Goal: Task Accomplishment & Management: Complete application form

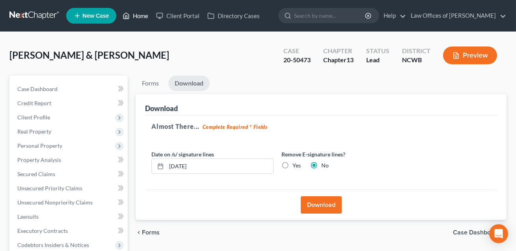
click at [140, 16] on link "Home" at bounding box center [136, 16] width 34 height 14
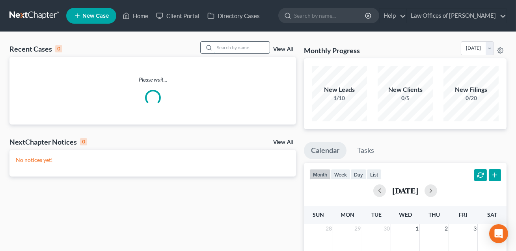
click at [222, 47] on input "search" at bounding box center [242, 47] width 55 height 11
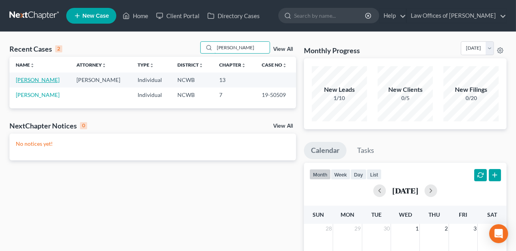
type input "[PERSON_NAME]"
click at [48, 79] on link "[PERSON_NAME]" at bounding box center [38, 80] width 44 height 7
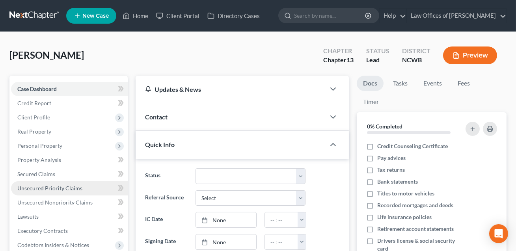
scroll to position [24, 0]
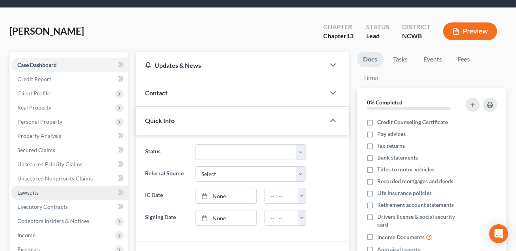
click at [34, 193] on span "Lawsuits" at bounding box center [27, 192] width 21 height 7
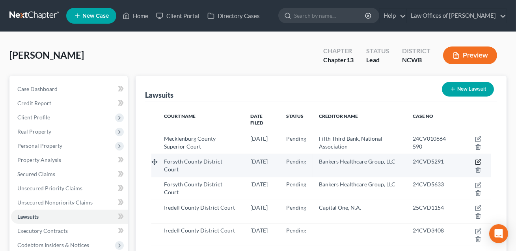
click at [480, 159] on icon "button" at bounding box center [478, 162] width 6 height 6
select select "28"
select select "0"
select select "4"
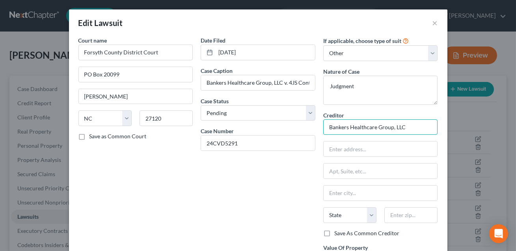
drag, startPoint x: 412, startPoint y: 129, endPoint x: 330, endPoint y: 128, distance: 82.4
click at [330, 128] on input "Bankers Healthcare Group, LLC" at bounding box center [380, 128] width 115 height 16
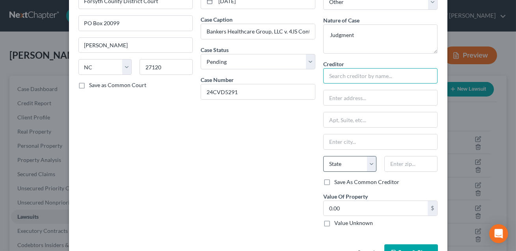
scroll to position [76, 0]
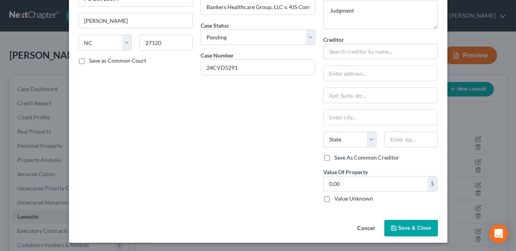
click at [412, 225] on span "Save & Close" at bounding box center [415, 228] width 33 height 7
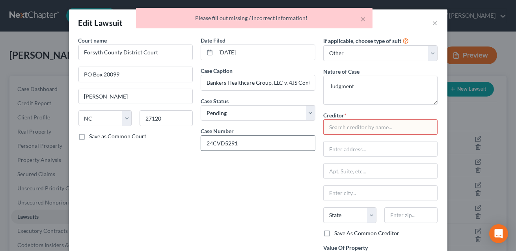
scroll to position [2, 0]
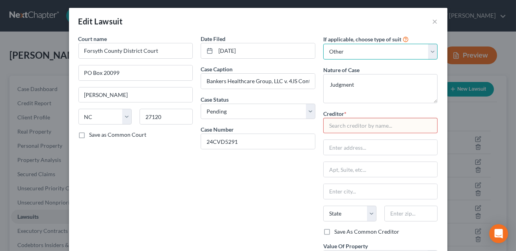
click at [351, 54] on select "Select Repossession Garnishment Foreclosure Attached, Seized, Or Levied Other" at bounding box center [380, 52] width 115 height 16
select select
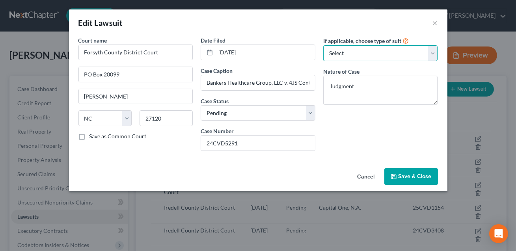
scroll to position [0, 0]
click at [404, 179] on span "Save & Close" at bounding box center [415, 176] width 33 height 7
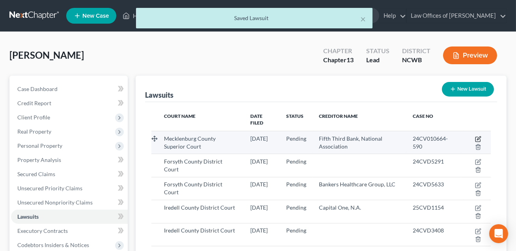
click at [480, 136] on icon "button" at bounding box center [478, 139] width 6 height 6
select select "28"
select select "0"
select select "4"
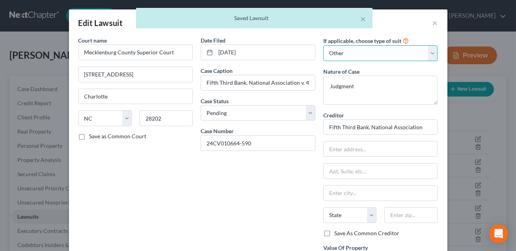
click at [362, 55] on select "Select Repossession Garnishment Foreclosure Attached, Seized, Or Levied Other" at bounding box center [380, 53] width 115 height 16
select select
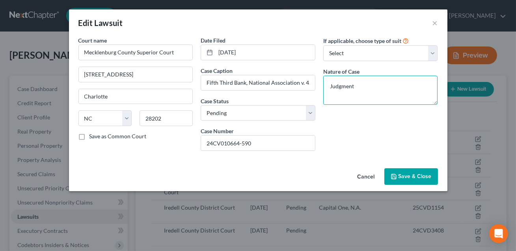
drag, startPoint x: 355, startPoint y: 86, endPoint x: 330, endPoint y: 86, distance: 24.8
click at [330, 86] on textarea "Judgment" at bounding box center [380, 90] width 115 height 29
type textarea "Suit for money owed"
click at [413, 180] on button "Save & Close" at bounding box center [412, 176] width 54 height 17
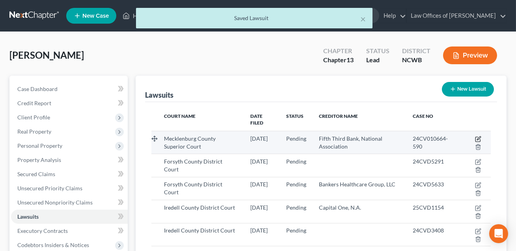
click at [480, 136] on icon "button" at bounding box center [478, 139] width 6 height 6
select select "28"
select select "0"
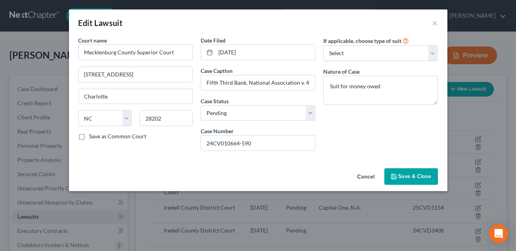
click at [405, 174] on span "Save & Close" at bounding box center [415, 176] width 33 height 7
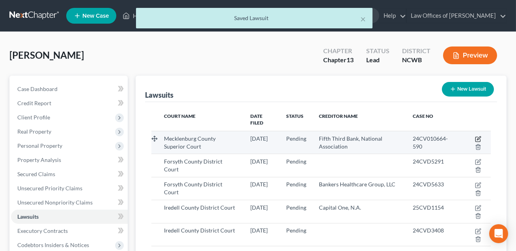
click at [479, 136] on icon "button" at bounding box center [479, 138] width 4 height 4
select select "28"
select select "0"
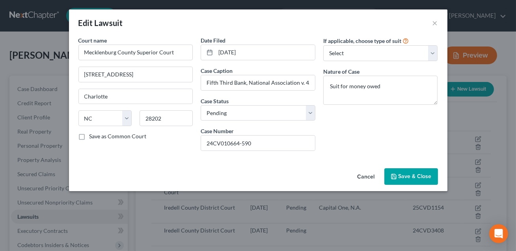
click at [409, 180] on button "Save & Close" at bounding box center [412, 176] width 54 height 17
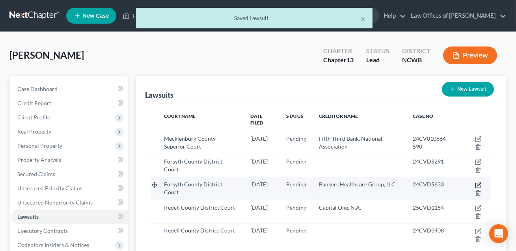
click at [479, 182] on icon "button" at bounding box center [478, 185] width 6 height 6
select select "0"
select select "4"
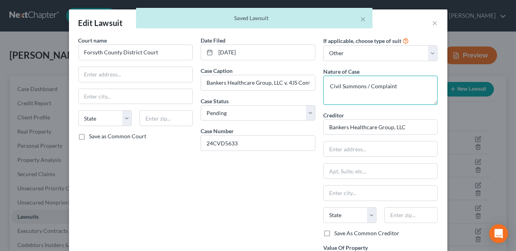
drag, startPoint x: 399, startPoint y: 88, endPoint x: 329, endPoint y: 87, distance: 69.4
click at [329, 87] on textarea "Civil Summons / Complaint" at bounding box center [380, 90] width 115 height 29
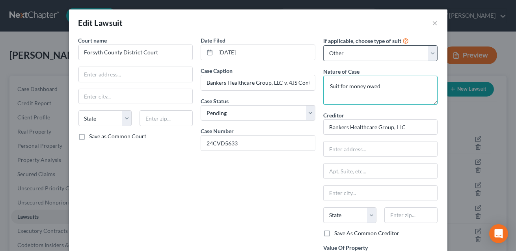
type textarea "Suit for money owed"
click at [346, 50] on select "Select Repossession Garnishment Foreclosure Attached, Seized, Or Levied Other" at bounding box center [380, 53] width 115 height 16
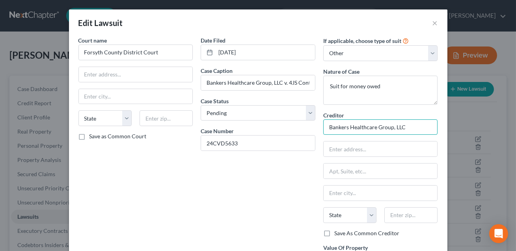
drag, startPoint x: 409, startPoint y: 129, endPoint x: 325, endPoint y: 127, distance: 83.2
click at [325, 127] on input "Bankers Healthcare Group, LLC" at bounding box center [380, 128] width 115 height 16
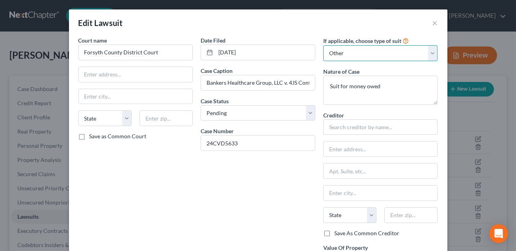
click at [364, 54] on select "Select Repossession Garnishment Foreclosure Attached, Seized, Or Levied Other" at bounding box center [380, 53] width 115 height 16
select select
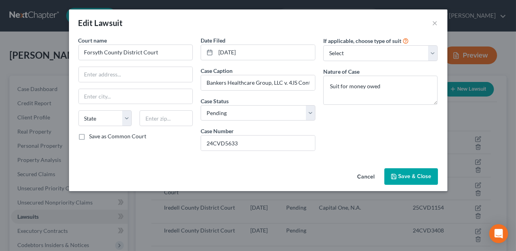
click at [405, 177] on span "Save & Close" at bounding box center [415, 176] width 33 height 7
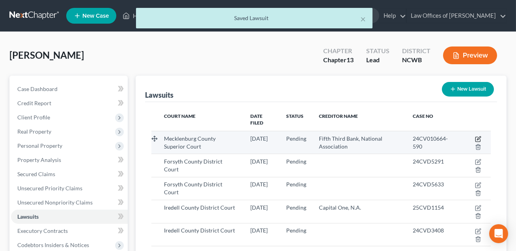
click at [480, 136] on icon "button" at bounding box center [478, 139] width 6 height 6
select select "28"
select select "0"
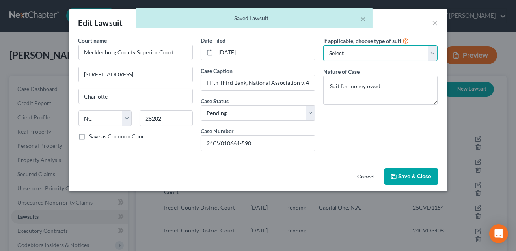
click at [376, 57] on select "Select Repossession Garnishment Foreclosure Attached, Seized, Or Levied Other" at bounding box center [380, 53] width 115 height 16
select select "4"
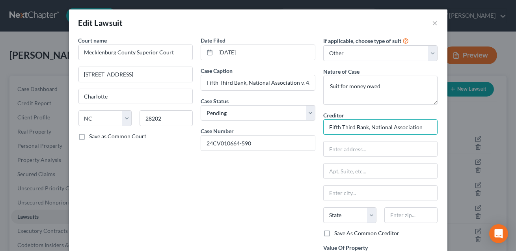
drag, startPoint x: 422, startPoint y: 126, endPoint x: 327, endPoint y: 129, distance: 95.1
click at [327, 129] on input "Fifth Third Bank, National Association" at bounding box center [380, 128] width 115 height 16
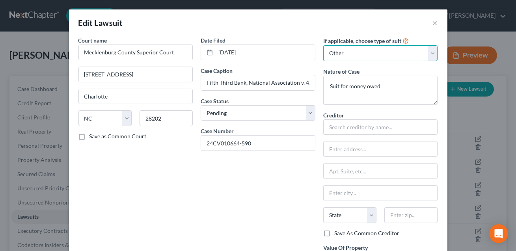
click at [363, 54] on select "Select Repossession Garnishment Foreclosure Attached, Seized, Or Levied Other" at bounding box center [380, 53] width 115 height 16
select select
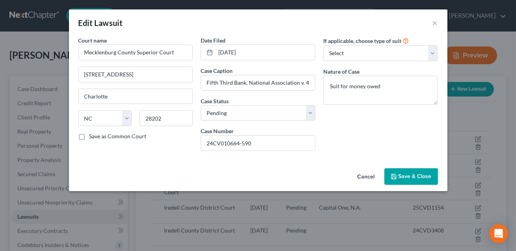
click at [398, 177] on button "Save & Close" at bounding box center [412, 176] width 54 height 17
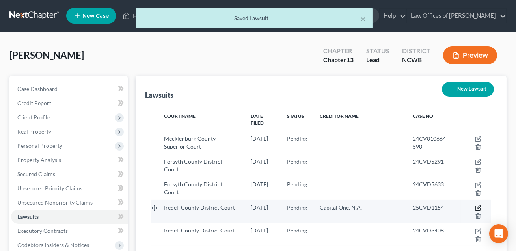
click at [479, 205] on icon "button" at bounding box center [478, 208] width 6 height 6
select select "28"
select select "0"
select select "4"
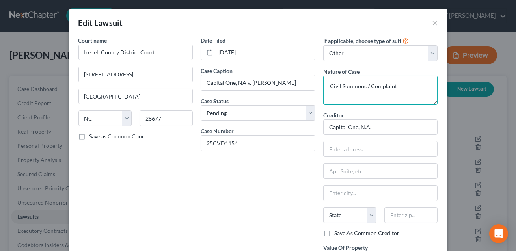
drag, startPoint x: 398, startPoint y: 88, endPoint x: 329, endPoint y: 89, distance: 68.6
click at [326, 89] on textarea "Civil Summons / Complaint" at bounding box center [380, 90] width 115 height 29
drag, startPoint x: 398, startPoint y: 86, endPoint x: 327, endPoint y: 88, distance: 70.6
click at [327, 88] on textarea "Civil Summons / Complaint" at bounding box center [380, 90] width 115 height 29
type textarea "Suit for money owed"
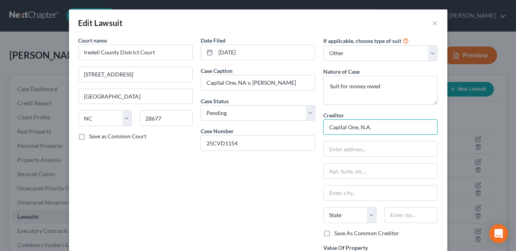
drag, startPoint x: 373, startPoint y: 123, endPoint x: 324, endPoint y: 128, distance: 49.6
click at [324, 128] on input "Capital One, N.A." at bounding box center [380, 128] width 115 height 16
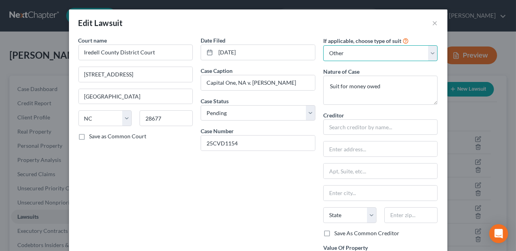
click at [349, 56] on select "Select Repossession Garnishment Foreclosure Attached, Seized, Or Levied Other" at bounding box center [380, 53] width 115 height 16
select select
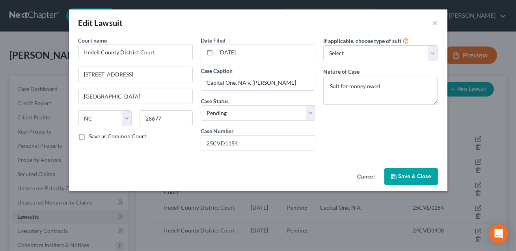
click at [398, 179] on button "Save & Close" at bounding box center [412, 176] width 54 height 17
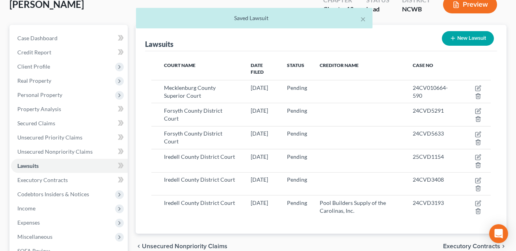
scroll to position [78, 0]
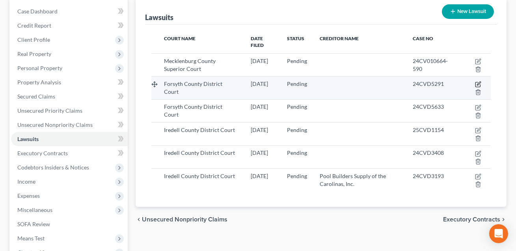
click at [479, 81] on icon "button" at bounding box center [478, 84] width 6 height 6
select select "28"
select select "0"
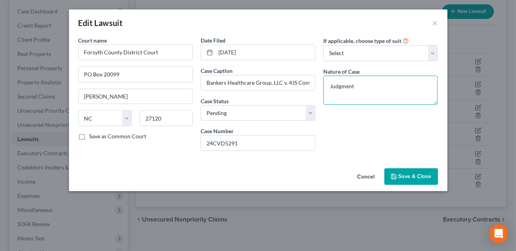
drag, startPoint x: 361, startPoint y: 82, endPoint x: 329, endPoint y: 85, distance: 32.5
click at [329, 85] on textarea "Judgment" at bounding box center [380, 90] width 115 height 29
type textarea "Suit for money owed."
click at [420, 180] on button "Save & Close" at bounding box center [412, 176] width 54 height 17
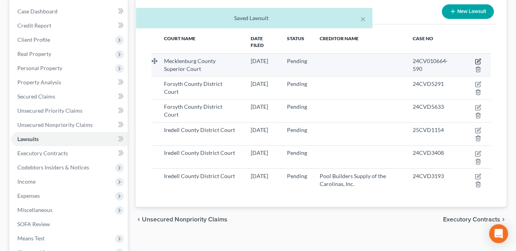
click at [480, 58] on icon "button" at bounding box center [478, 61] width 6 height 6
select select "28"
select select "0"
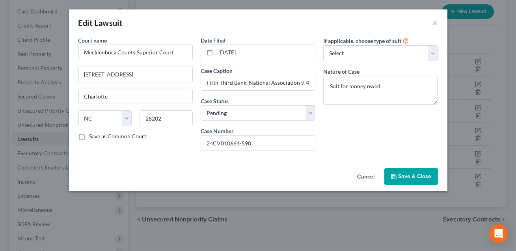
click at [403, 174] on span "Save & Close" at bounding box center [415, 176] width 33 height 7
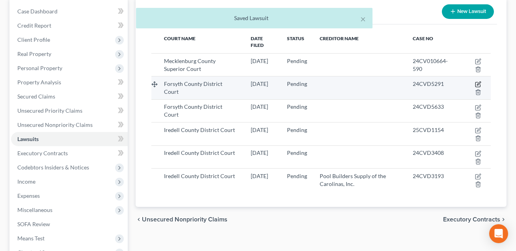
click at [479, 82] on icon "button" at bounding box center [479, 84] width 4 height 4
select select "28"
select select "0"
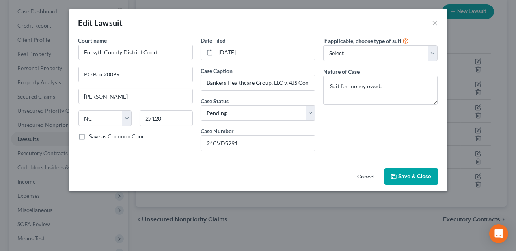
click at [414, 172] on button "Save & Close" at bounding box center [412, 176] width 54 height 17
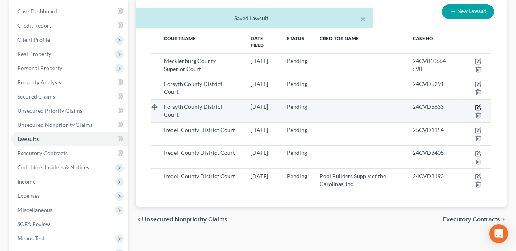
click at [479, 105] on icon "button" at bounding box center [478, 108] width 6 height 6
select select "0"
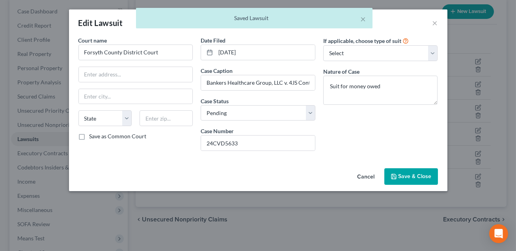
click at [406, 177] on span "Save & Close" at bounding box center [415, 176] width 33 height 7
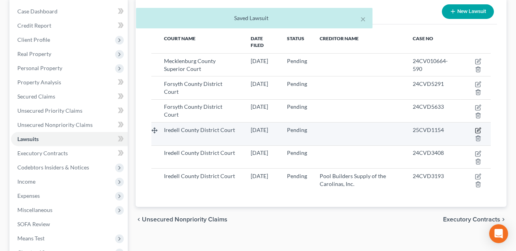
click at [480, 127] on icon "button" at bounding box center [478, 130] width 6 height 6
select select "28"
select select "0"
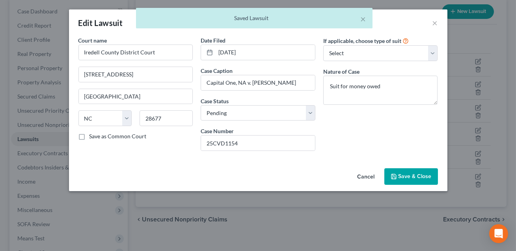
click at [412, 179] on span "Save & Close" at bounding box center [415, 176] width 33 height 7
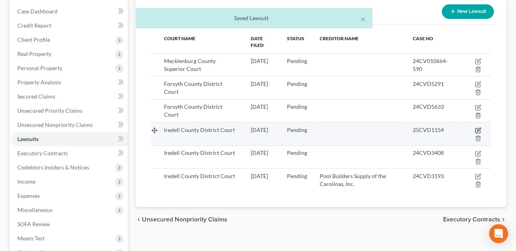
click at [480, 127] on icon "button" at bounding box center [478, 130] width 6 height 6
select select "28"
select select "0"
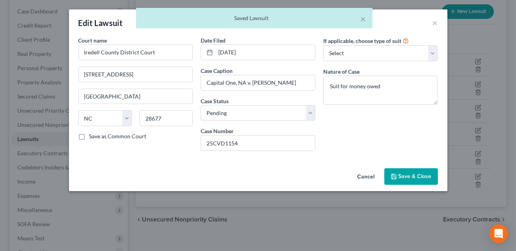
click at [410, 177] on span "Save & Close" at bounding box center [415, 176] width 33 height 7
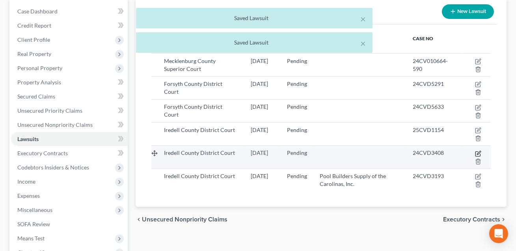
click at [479, 151] on icon "button" at bounding box center [479, 153] width 4 height 4
select select "28"
select select "0"
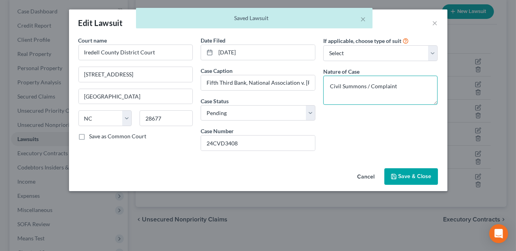
drag, startPoint x: 400, startPoint y: 85, endPoint x: 331, endPoint y: 85, distance: 68.6
click at [331, 85] on textarea "Civil Summons / Complaint" at bounding box center [380, 90] width 115 height 29
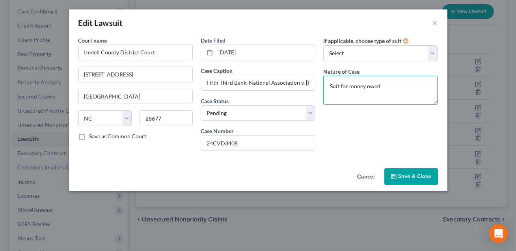
type textarea "Suit for money owed"
click at [406, 177] on span "Save & Close" at bounding box center [415, 176] width 33 height 7
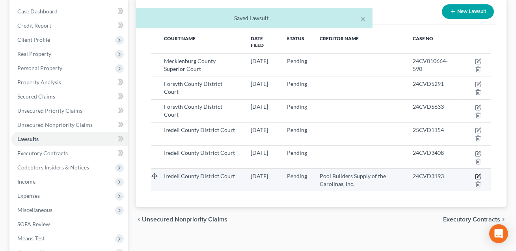
click at [479, 174] on icon "button" at bounding box center [478, 177] width 6 height 6
select select "28"
select select "0"
select select "4"
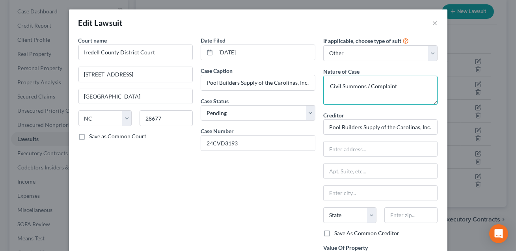
drag, startPoint x: 398, startPoint y: 88, endPoint x: 327, endPoint y: 87, distance: 71.8
click at [327, 87] on textarea "Civil Summons / Complaint" at bounding box center [380, 90] width 115 height 29
type textarea "Suit for money owed."
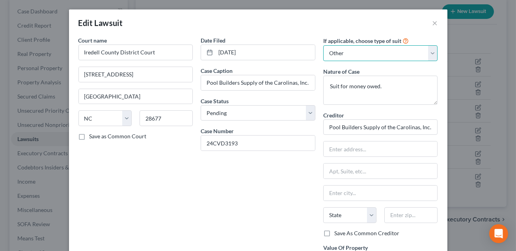
click at [339, 55] on select "Select Repossession Garnishment Foreclosure Attached, Seized, Or Levied Other" at bounding box center [380, 53] width 115 height 16
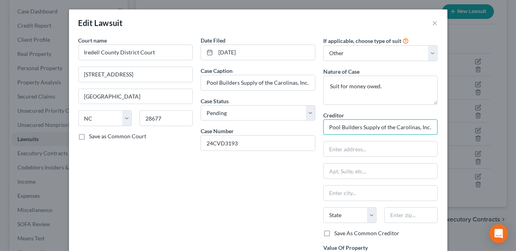
drag, startPoint x: 431, startPoint y: 127, endPoint x: 321, endPoint y: 126, distance: 109.7
click at [321, 126] on div "If applicable, choose type of suit Select Repossession Garnishment Foreclosure …" at bounding box center [380, 160] width 123 height 248
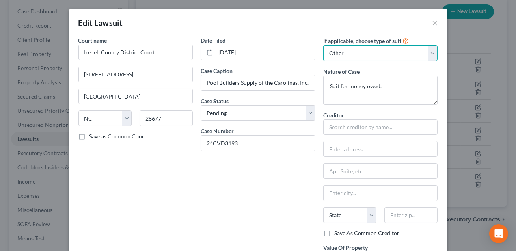
click at [356, 55] on select "Select Repossession Garnishment Foreclosure Attached, Seized, Or Levied Other" at bounding box center [380, 53] width 115 height 16
select select
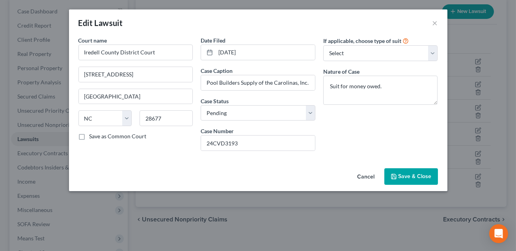
click at [408, 175] on span "Save & Close" at bounding box center [415, 176] width 33 height 7
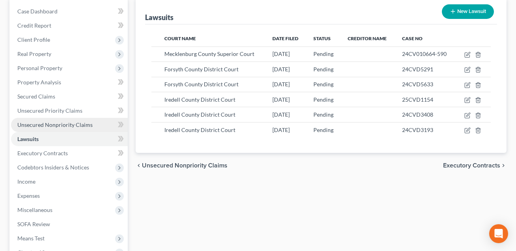
click at [38, 125] on span "Unsecured Nonpriority Claims" at bounding box center [54, 124] width 75 height 7
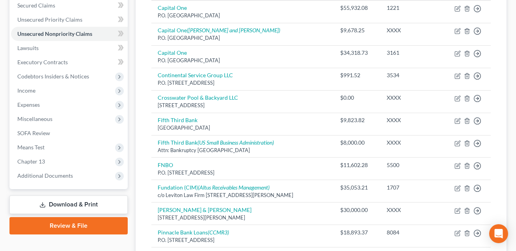
scroll to position [114, 0]
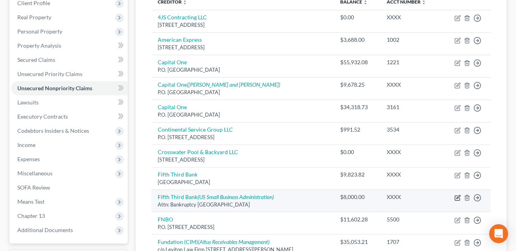
click at [457, 198] on icon "button" at bounding box center [458, 198] width 6 height 6
select select "36"
select select "14"
select select "3"
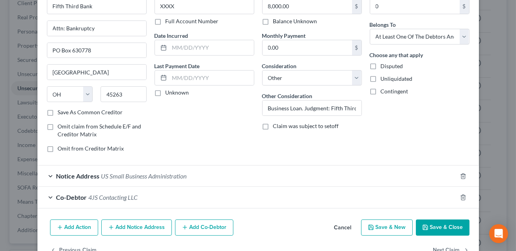
scroll to position [69, 0]
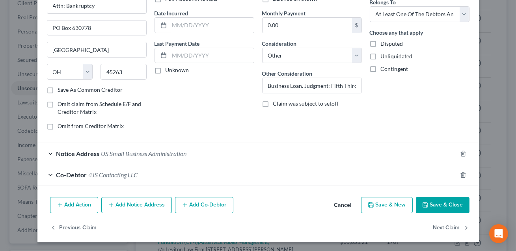
click at [437, 204] on button "Save & Close" at bounding box center [443, 205] width 54 height 17
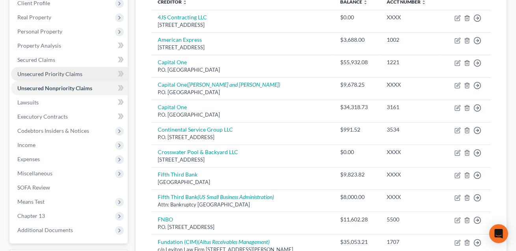
scroll to position [0, 0]
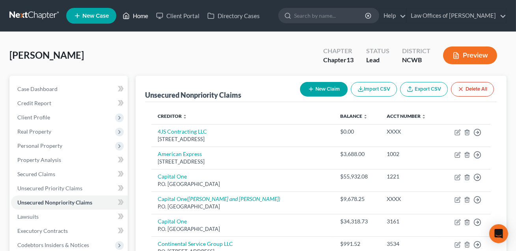
click at [139, 17] on link "Home" at bounding box center [136, 16] width 34 height 14
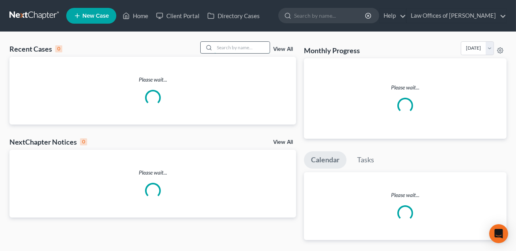
click at [220, 45] on input "search" at bounding box center [242, 47] width 55 height 11
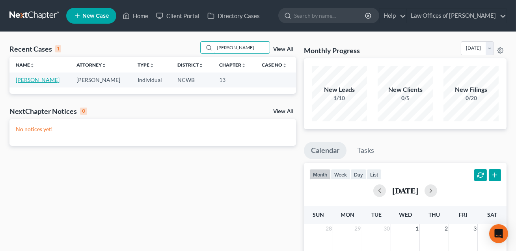
type input "[PERSON_NAME]"
click at [41, 82] on link "[PERSON_NAME]" at bounding box center [38, 80] width 44 height 7
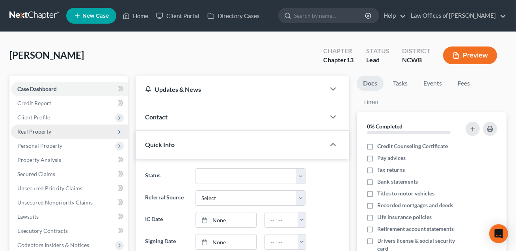
click at [32, 128] on span "Real Property" at bounding box center [34, 131] width 34 height 7
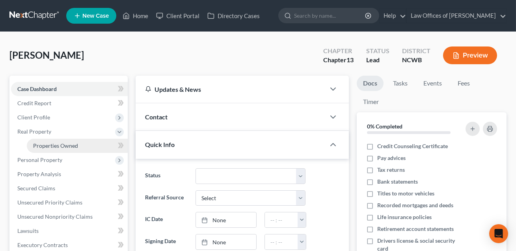
click at [62, 146] on span "Properties Owned" at bounding box center [55, 145] width 45 height 7
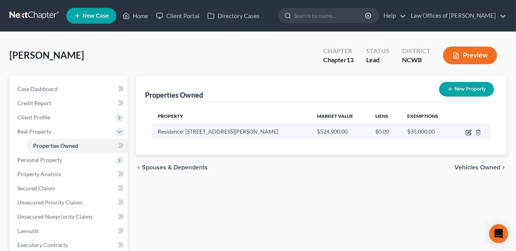
click at [469, 133] on icon "button" at bounding box center [470, 132] width 4 height 4
select select "28"
select select "59"
select select "3"
select select "5"
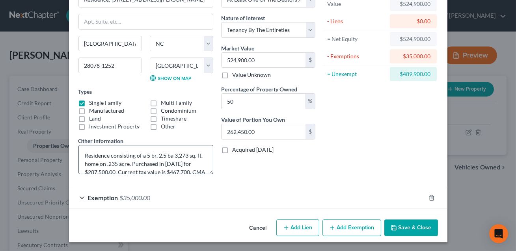
scroll to position [24, 0]
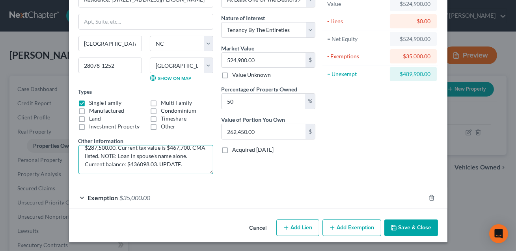
drag, startPoint x: 163, startPoint y: 164, endPoint x: 116, endPoint y: 164, distance: 46.9
click at [116, 164] on textarea "Residence consisting of a 5 br, 2.5 ba 3,273 sq. ft. home on .235 acre. Purchas…" at bounding box center [145, 159] width 135 height 29
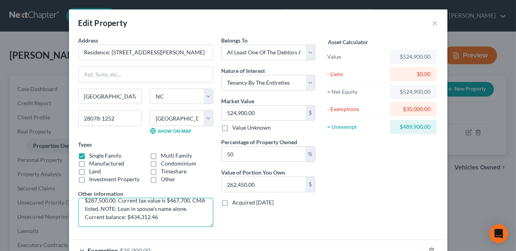
scroll to position [53, 0]
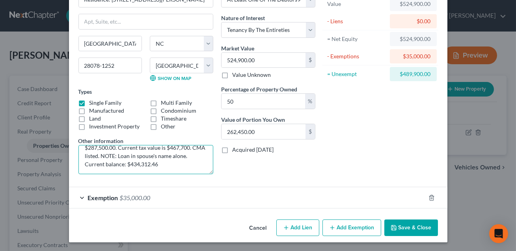
type textarea "Residence consisting of a 5 br, 2.5 ba 3,273 sq. ft. home on .235 acre. Purchas…"
click at [353, 232] on button "Add Exemption" at bounding box center [352, 228] width 59 height 17
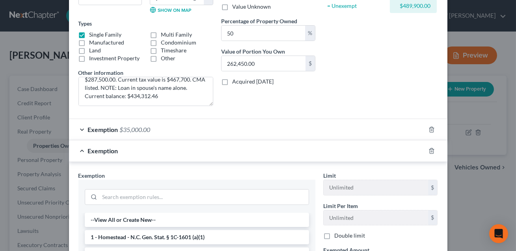
scroll to position [164, 0]
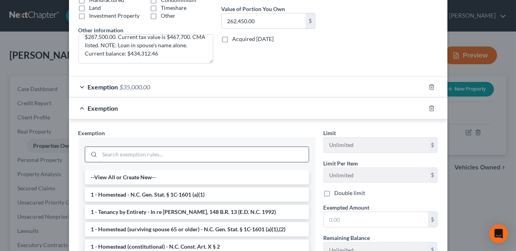
click at [134, 152] on input "search" at bounding box center [204, 154] width 209 height 15
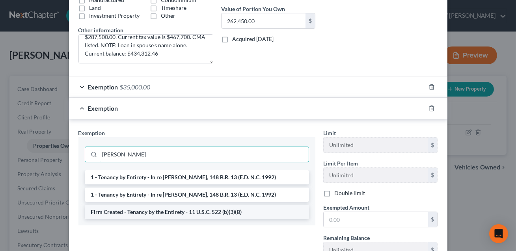
type input "[PERSON_NAME]"
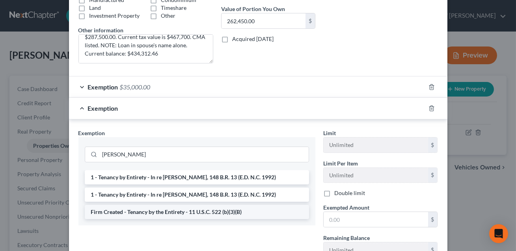
click at [135, 211] on li "Firm Created - Tenancy by the Entirety - 11 U.S.C. 522 (b)(3)(B)" at bounding box center [197, 212] width 224 height 14
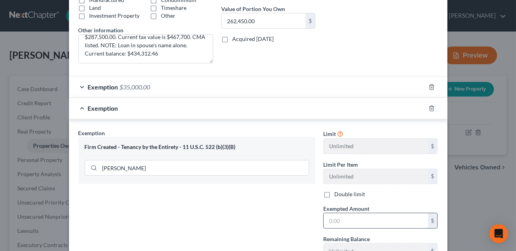
click at [333, 222] on input "text" at bounding box center [376, 220] width 105 height 15
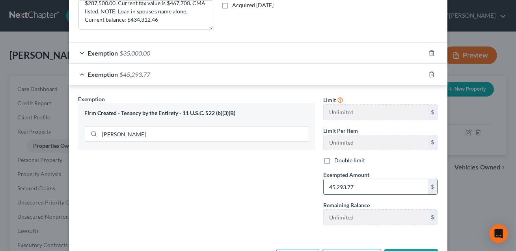
scroll to position [227, 0]
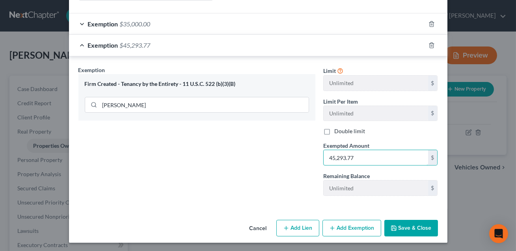
type input "45,293.77"
click at [403, 228] on button "Save & Close" at bounding box center [412, 228] width 54 height 17
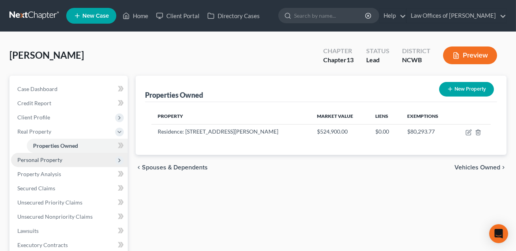
click at [47, 153] on span "Personal Property" at bounding box center [69, 160] width 117 height 14
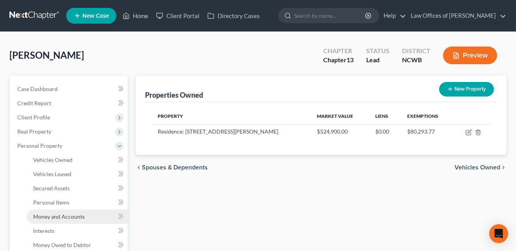
click at [59, 214] on span "Money and Accounts" at bounding box center [59, 216] width 52 height 7
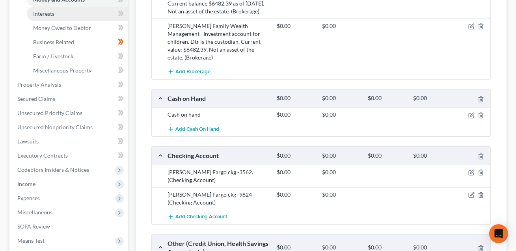
scroll to position [246, 0]
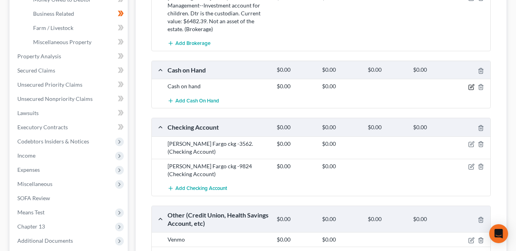
click at [472, 87] on icon "button" at bounding box center [472, 87] width 6 height 6
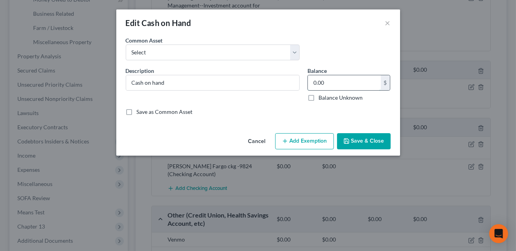
click at [327, 81] on input "0.00" at bounding box center [344, 82] width 73 height 15
type input "25.00"
click at [299, 145] on button "Add Exemption" at bounding box center [304, 141] width 59 height 17
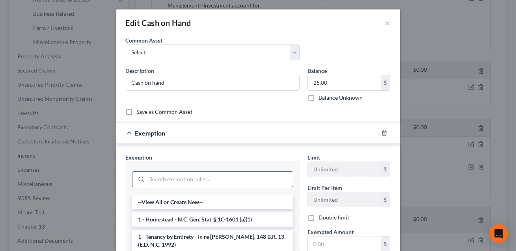
click at [185, 179] on input "search" at bounding box center [220, 179] width 146 height 15
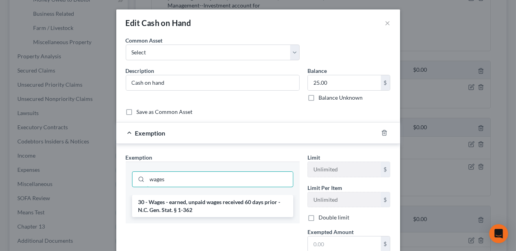
type input "wages"
click at [185, 203] on li "30 - Wages - earned, unpaid wages received 60 days prior - N.C. Gen. Stat. § 1-…" at bounding box center [212, 206] width 161 height 22
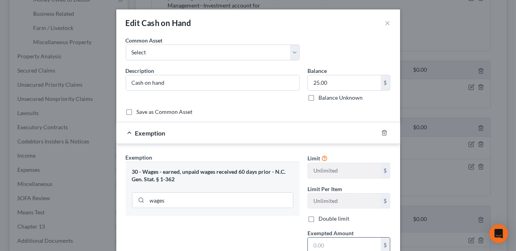
click at [320, 247] on input "text" at bounding box center [344, 245] width 73 height 15
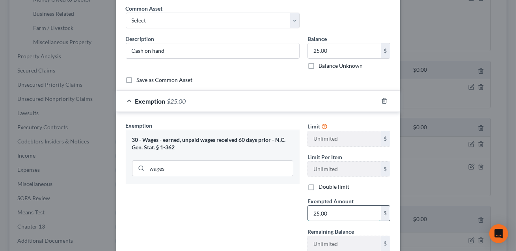
scroll to position [88, 0]
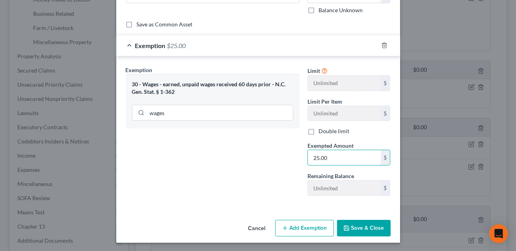
type input "25.00"
click at [372, 228] on button "Save & Close" at bounding box center [364, 228] width 54 height 17
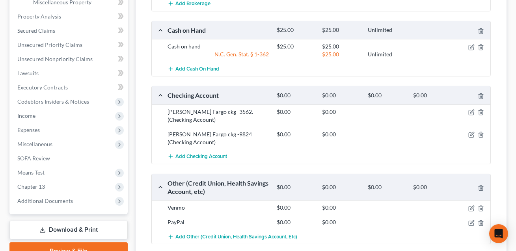
scroll to position [279, 0]
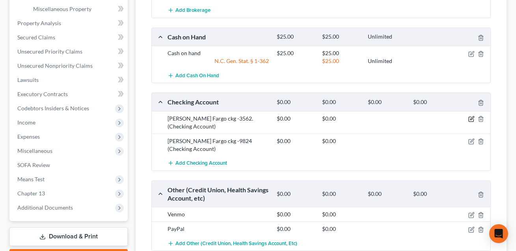
click at [472, 116] on icon "button" at bounding box center [473, 118] width 4 height 4
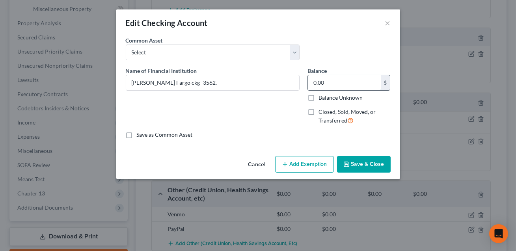
click at [342, 80] on input "0.00" at bounding box center [344, 82] width 73 height 15
type input "175.43"
click at [313, 161] on button "Add Exemption" at bounding box center [304, 164] width 59 height 17
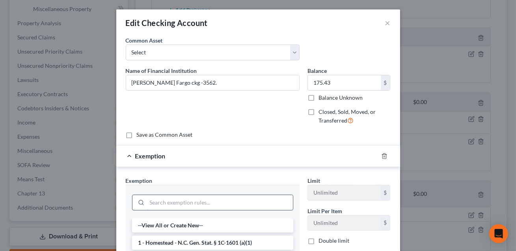
click at [168, 201] on input "search" at bounding box center [220, 202] width 146 height 15
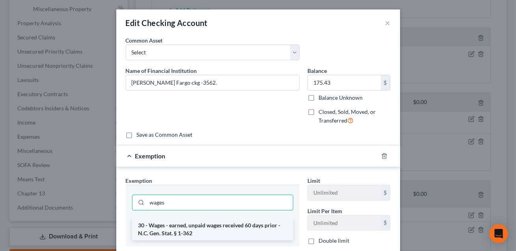
type input "wages"
click at [169, 234] on li "30 - Wages - earned, unpaid wages received 60 days prior - N.C. Gen. Stat. § 1-…" at bounding box center [212, 230] width 161 height 22
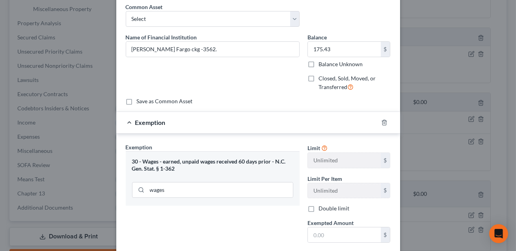
scroll to position [35, 0]
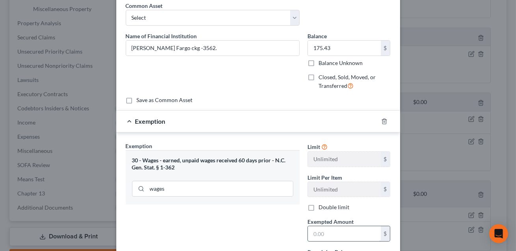
click at [316, 233] on input "text" at bounding box center [344, 233] width 73 height 15
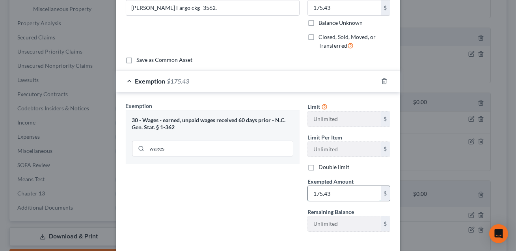
scroll to position [111, 0]
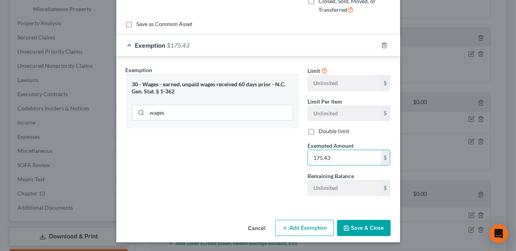
type input "175.43"
click at [361, 225] on button "Save & Close" at bounding box center [364, 228] width 54 height 17
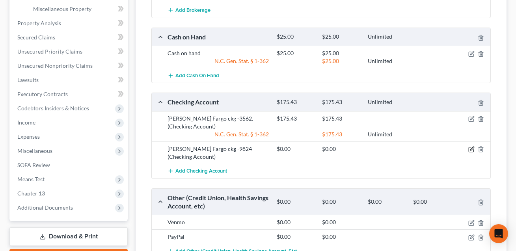
click at [472, 150] on icon "button" at bounding box center [472, 149] width 6 height 6
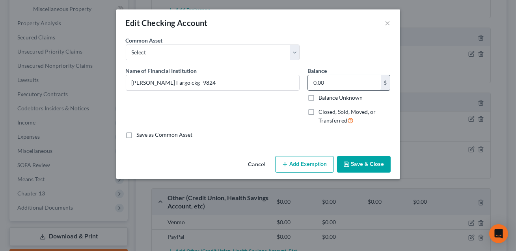
click at [327, 84] on input "0.00" at bounding box center [344, 82] width 73 height 15
type input "31.88"
click at [301, 167] on button "Add Exemption" at bounding box center [304, 164] width 59 height 17
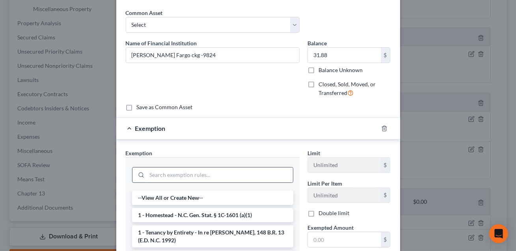
scroll to position [40, 0]
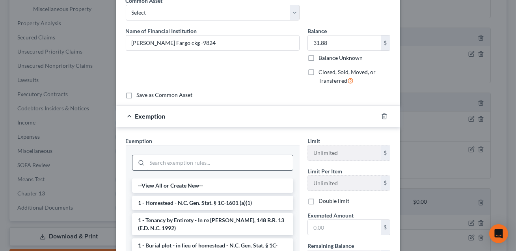
click at [240, 164] on input "search" at bounding box center [220, 162] width 146 height 15
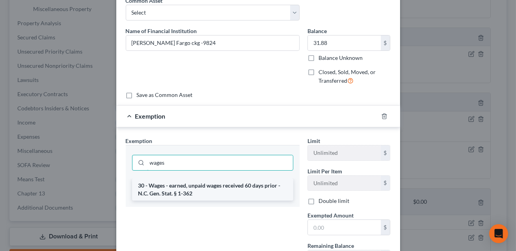
type input "wages"
click at [238, 182] on li "30 - Wages - earned, unpaid wages received 60 days prior - N.C. Gen. Stat. § 1-…" at bounding box center [212, 190] width 161 height 22
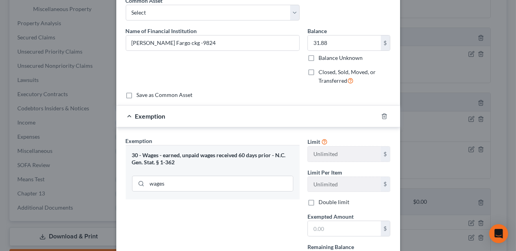
scroll to position [46, 0]
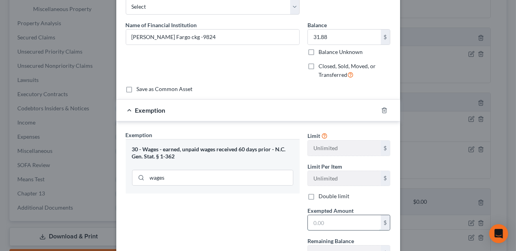
click at [318, 224] on input "text" at bounding box center [344, 222] width 73 height 15
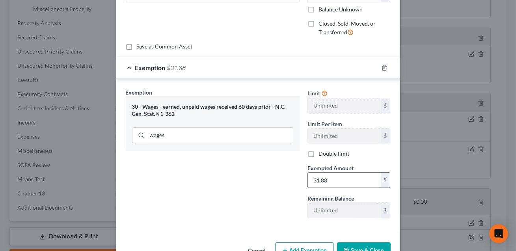
scroll to position [111, 0]
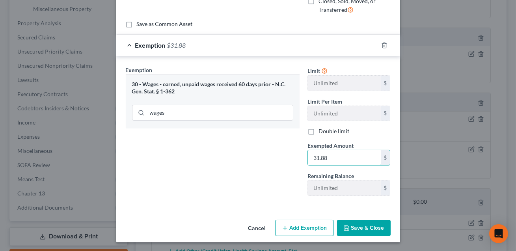
type input "31.88"
click at [357, 227] on button "Save & Close" at bounding box center [364, 228] width 54 height 17
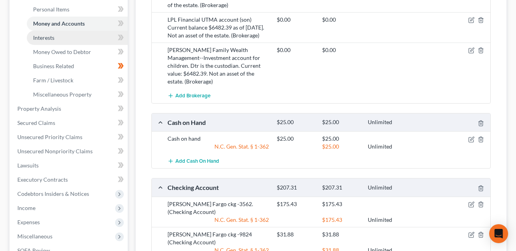
scroll to position [164, 0]
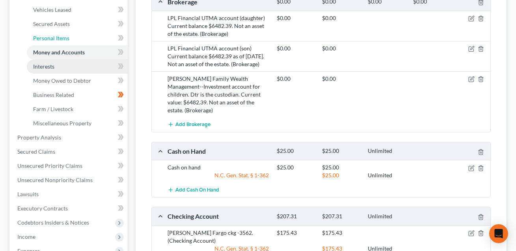
click at [58, 40] on span "Personal Items" at bounding box center [51, 38] width 36 height 7
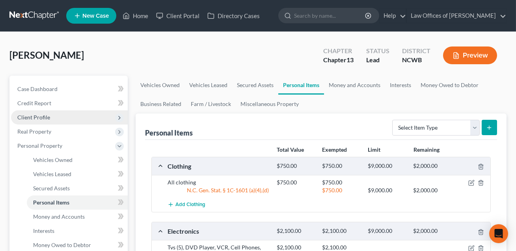
click at [35, 119] on span "Client Profile" at bounding box center [33, 117] width 33 height 7
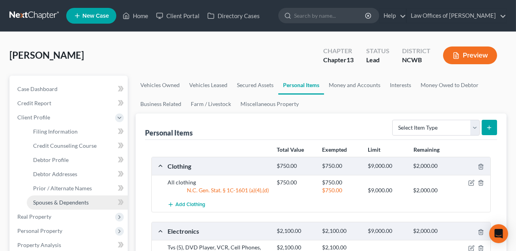
click at [48, 199] on span "Spouses & Dependents" at bounding box center [61, 202] width 56 height 7
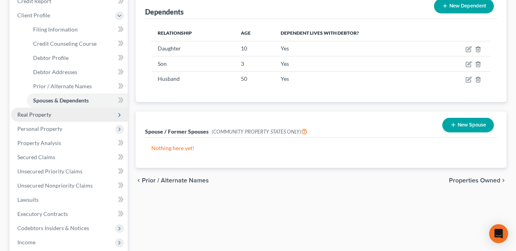
scroll to position [111, 0]
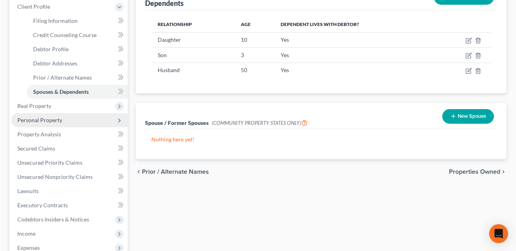
click at [48, 125] on span "Personal Property" at bounding box center [69, 120] width 117 height 14
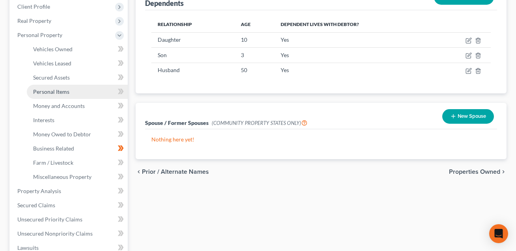
click at [55, 91] on span "Personal Items" at bounding box center [51, 91] width 36 height 7
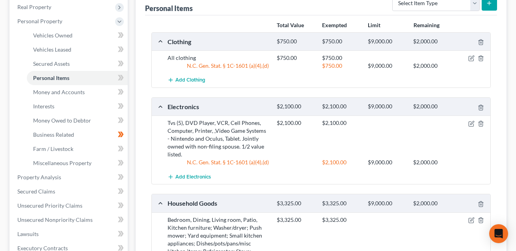
scroll to position [90, 0]
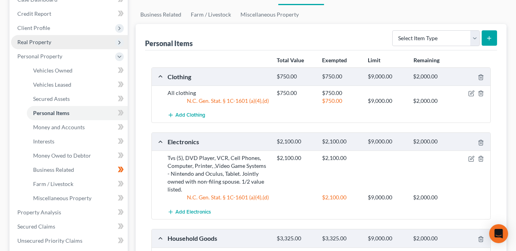
click at [43, 44] on span "Real Property" at bounding box center [34, 42] width 34 height 7
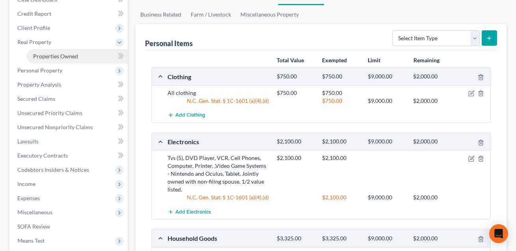
click at [48, 56] on span "Properties Owned" at bounding box center [55, 56] width 45 height 7
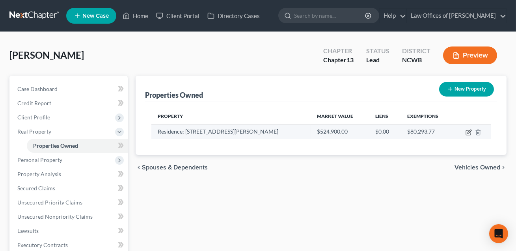
click at [470, 132] on icon "button" at bounding box center [469, 132] width 6 height 6
select select "28"
select select "59"
select select "3"
select select "5"
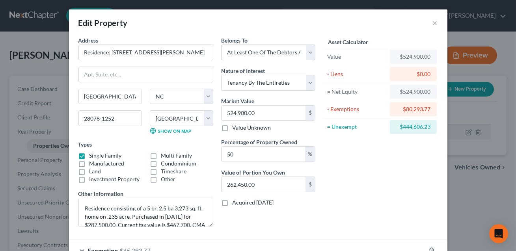
scroll to position [75, 0]
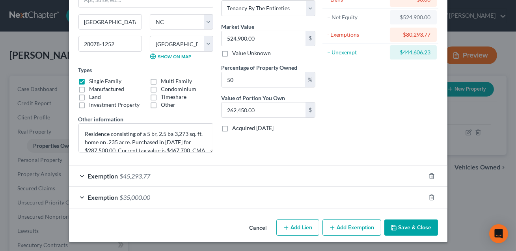
click at [361, 200] on div "Exemption $35,000.00" at bounding box center [247, 197] width 357 height 21
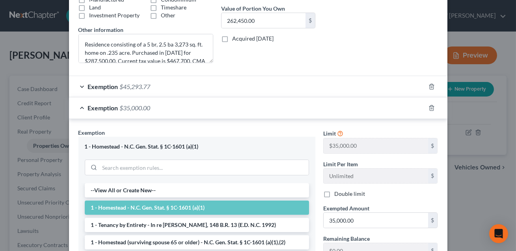
scroll to position [239, 0]
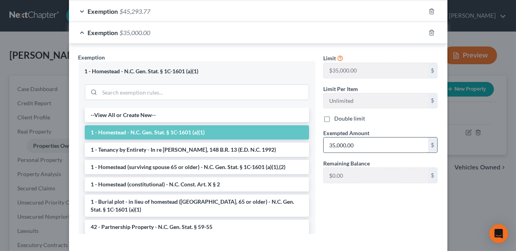
click at [355, 148] on input "35,000.00" at bounding box center [376, 145] width 105 height 15
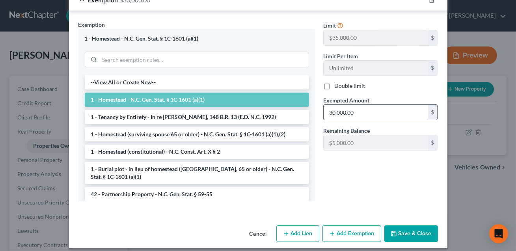
scroll to position [278, 0]
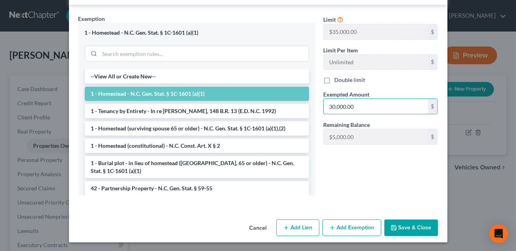
type input "30,000.00"
click at [409, 225] on button "Save & Close" at bounding box center [412, 228] width 54 height 17
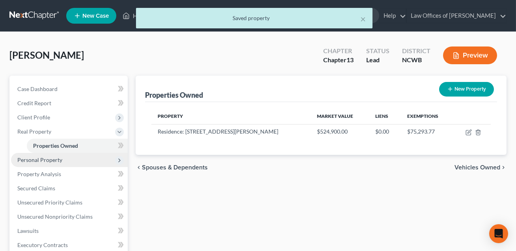
click at [56, 160] on span "Personal Property" at bounding box center [39, 160] width 45 height 7
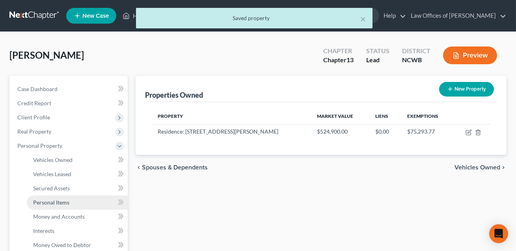
click at [65, 201] on span "Personal Items" at bounding box center [51, 202] width 36 height 7
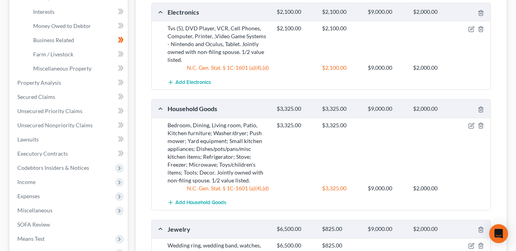
scroll to position [408, 0]
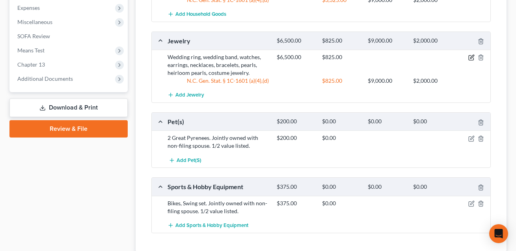
click at [471, 57] on icon "button" at bounding box center [473, 57] width 4 height 4
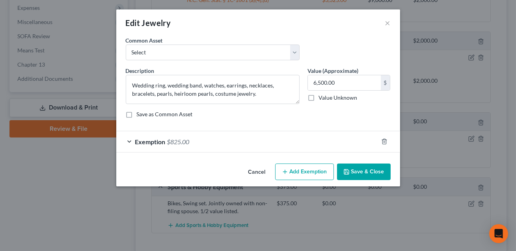
click at [300, 169] on button "Add Exemption" at bounding box center [304, 172] width 59 height 17
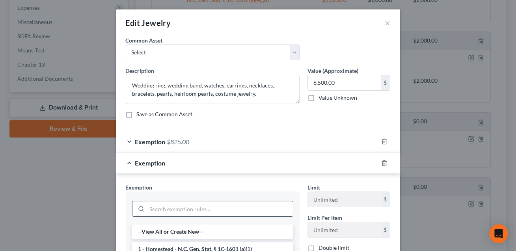
click at [183, 206] on input "search" at bounding box center [220, 209] width 146 height 15
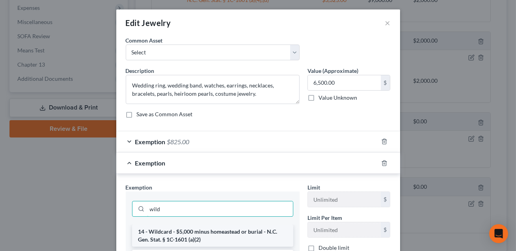
type input "wild"
click at [186, 236] on li "14 - Wildcard - $5,000 minus homeastead or burial - N.C. Gen. Stat. § 1C-1601 (…" at bounding box center [212, 236] width 161 height 22
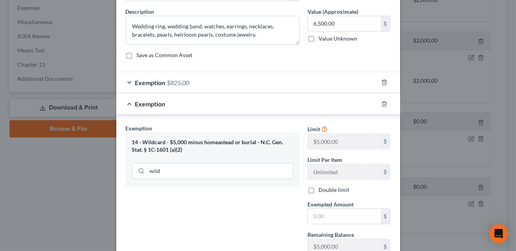
scroll to position [59, 0]
click at [314, 219] on input "text" at bounding box center [344, 216] width 73 height 15
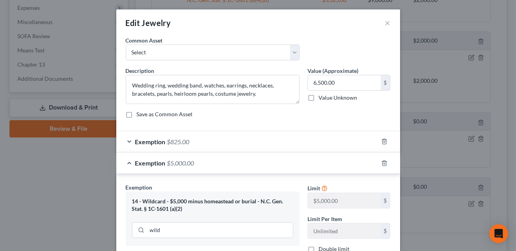
scroll to position [118, 0]
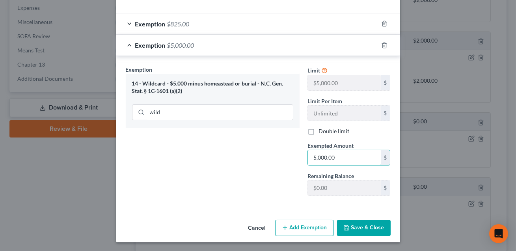
type input "5,000.00"
click at [360, 230] on button "Save & Close" at bounding box center [364, 228] width 54 height 17
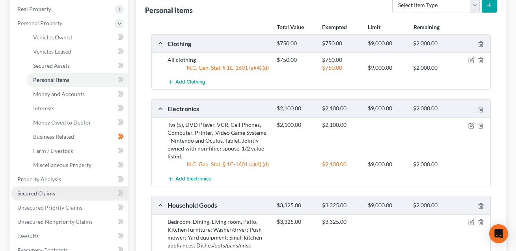
scroll to position [118, 0]
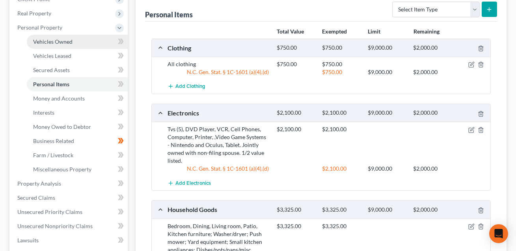
click at [45, 44] on link "Vehicles Owned" at bounding box center [77, 42] width 101 height 14
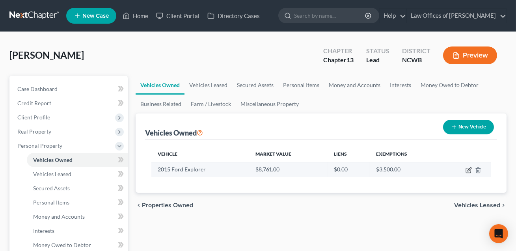
click at [469, 171] on icon "button" at bounding box center [469, 170] width 6 height 6
select select "0"
select select "11"
select select "3"
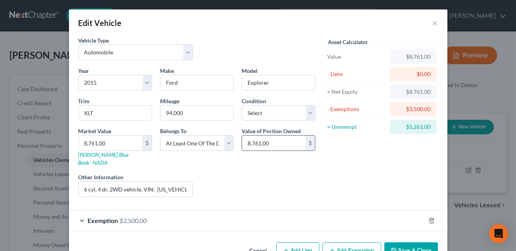
click at [272, 145] on input "8,761.00" at bounding box center [274, 143] width 64 height 15
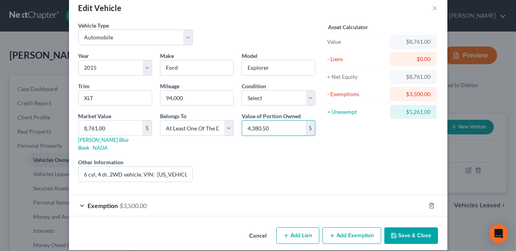
type input "4,380.50"
click at [215, 198] on div "Exemption $3,500.00" at bounding box center [247, 205] width 357 height 21
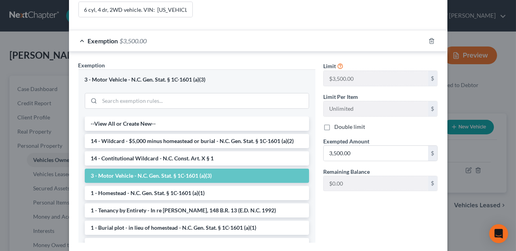
scroll to position [200, 0]
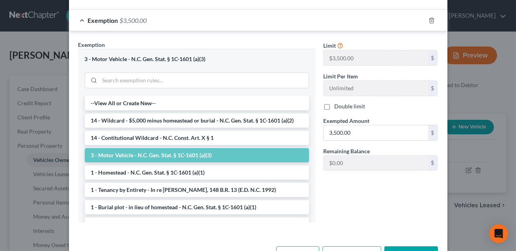
click at [411, 247] on button "Save & Close" at bounding box center [412, 255] width 54 height 17
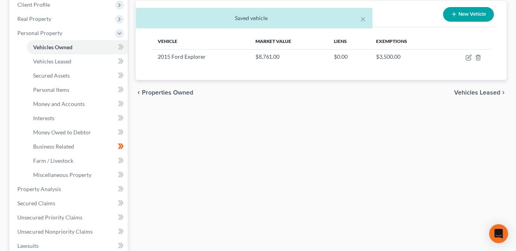
scroll to position [158, 0]
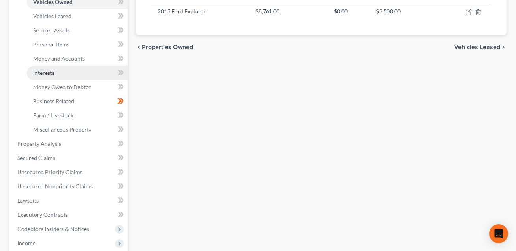
click at [48, 71] on span "Interests" at bounding box center [43, 72] width 21 height 7
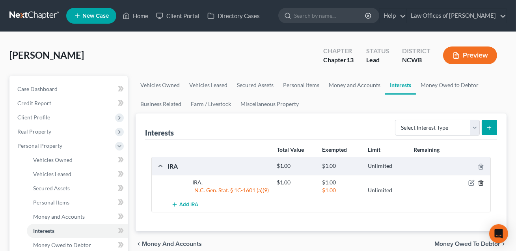
click at [480, 182] on icon "button" at bounding box center [481, 183] width 6 height 6
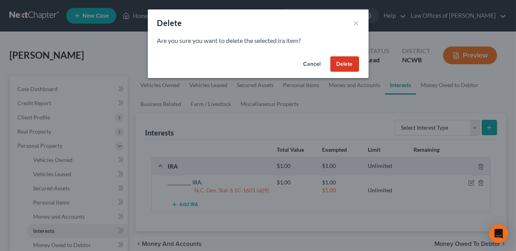
click at [351, 62] on button "Delete" at bounding box center [345, 64] width 29 height 16
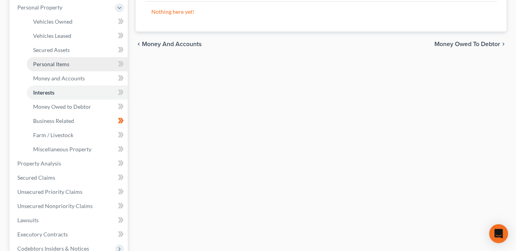
scroll to position [153, 0]
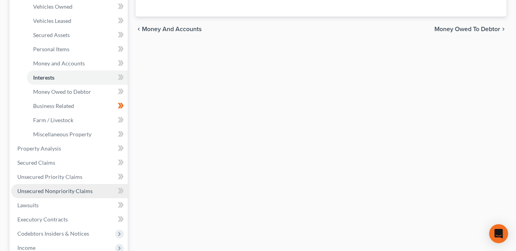
click at [57, 188] on span "Unsecured Nonpriority Claims" at bounding box center [54, 191] width 75 height 7
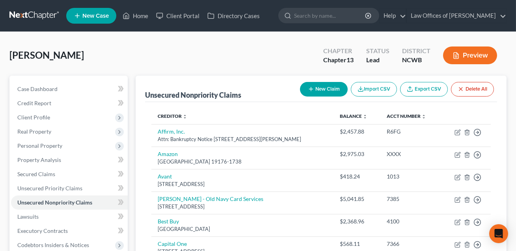
click at [324, 91] on button "New Claim" at bounding box center [324, 89] width 48 height 15
select select "0"
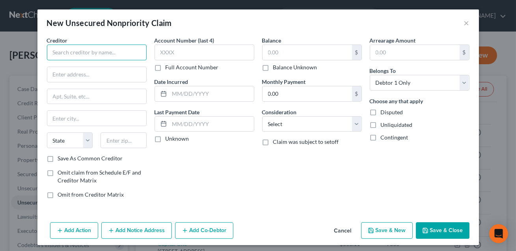
click at [101, 58] on input "text" at bounding box center [97, 53] width 100 height 16
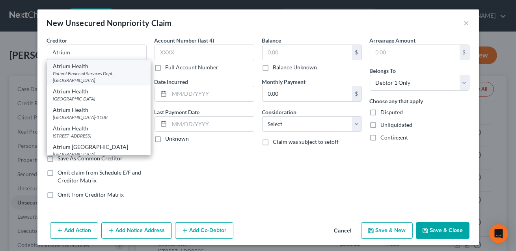
click at [101, 73] on div "Patient Financial Services Dept., [GEOGRAPHIC_DATA]" at bounding box center [98, 76] width 91 height 13
type input "Atrium Health"
type input "Patient Financial Services Dept."
type input "[GEOGRAPHIC_DATA]"
select select "36"
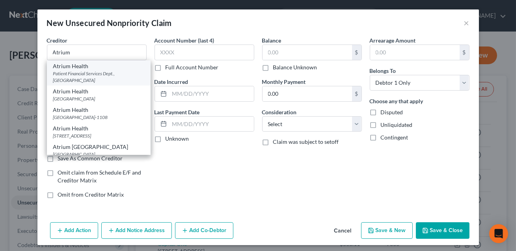
type input "44193"
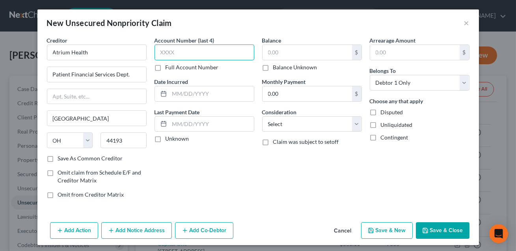
click at [168, 52] on input "text" at bounding box center [205, 53] width 100 height 16
type input "XXXX"
click at [280, 52] on input "text" at bounding box center [308, 52] width 90 height 15
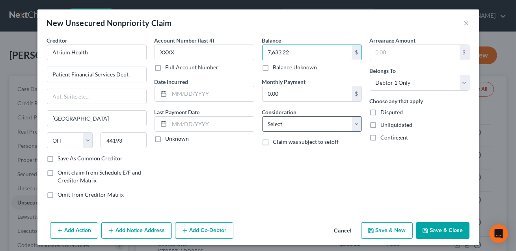
type input "7,633.22"
click at [284, 121] on select "Select Cable / Satellite Services Collection Agency Credit Card Debt Debt Couns…" at bounding box center [312, 124] width 100 height 16
select select "9"
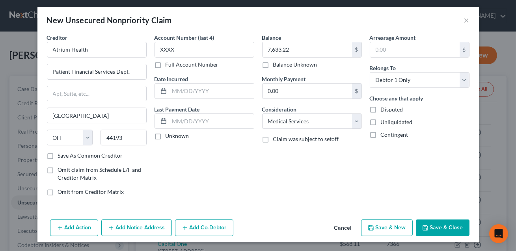
click at [433, 230] on button "Save & Close" at bounding box center [443, 228] width 54 height 17
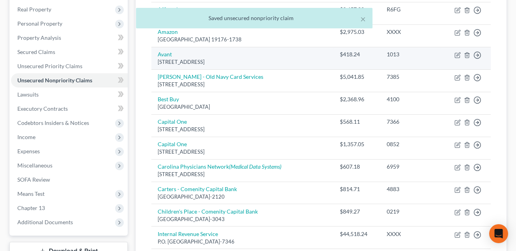
scroll to position [227, 0]
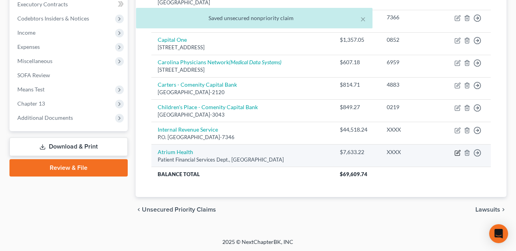
click at [458, 152] on icon "button" at bounding box center [459, 152] width 4 height 4
select select "36"
select select "9"
select select "0"
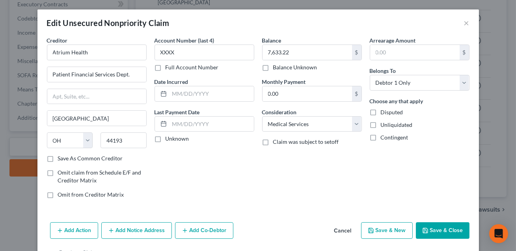
scroll to position [25, 0]
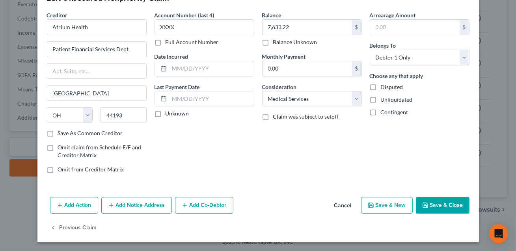
click at [142, 208] on button "Add Notice Address" at bounding box center [136, 205] width 71 height 17
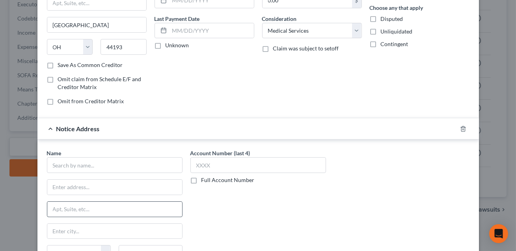
scroll to position [108, 0]
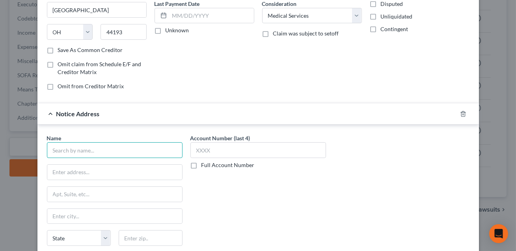
click at [82, 153] on input "text" at bounding box center [115, 150] width 136 height 16
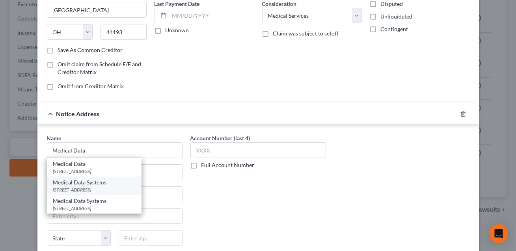
click at [82, 183] on div "Medical Data Systems" at bounding box center [94, 183] width 82 height 8
type input "Medical Data Systems"
type input "[STREET_ADDRESS]"
type input "[GEOGRAPHIC_DATA]"
select select "9"
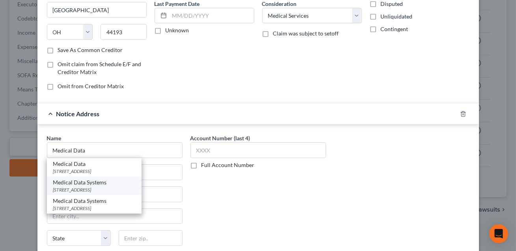
type input "32960"
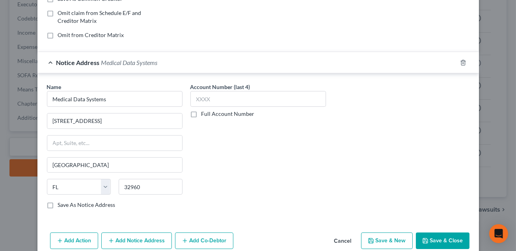
scroll to position [195, 0]
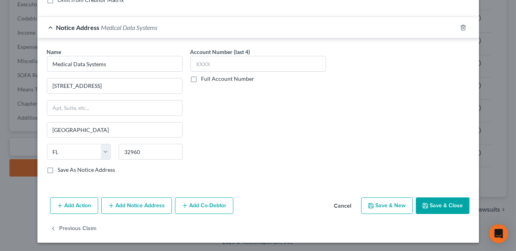
click at [448, 208] on button "Save & Close" at bounding box center [443, 206] width 54 height 17
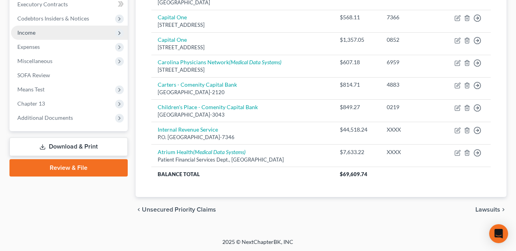
click at [40, 34] on span "Income" at bounding box center [69, 33] width 117 height 14
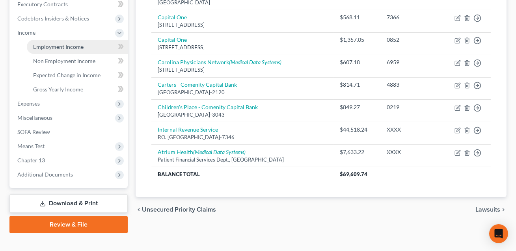
click at [46, 46] on span "Employment Income" at bounding box center [58, 46] width 50 height 7
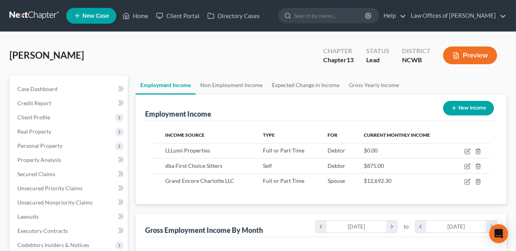
scroll to position [141, 207]
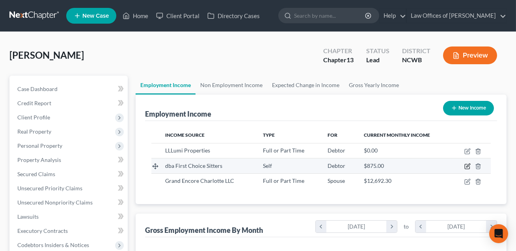
click at [467, 163] on icon "button" at bounding box center [468, 166] width 6 height 6
select select "1"
select select "28"
select select "0"
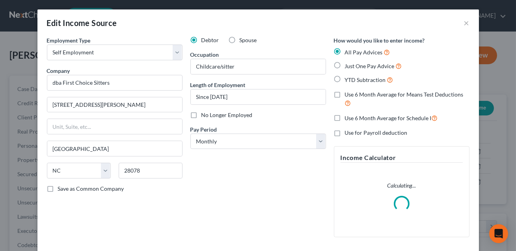
scroll to position [92, 0]
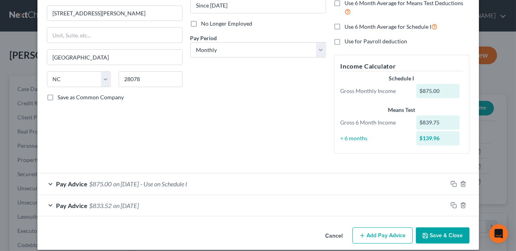
click at [203, 175] on div "Pay Advice $875.00 on [DATE] - Use on Schedule I" at bounding box center [242, 184] width 410 height 21
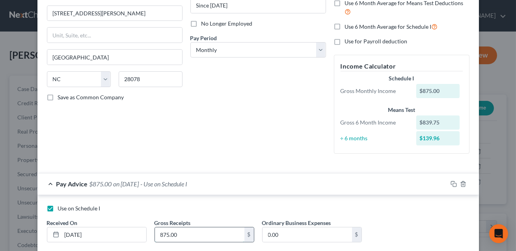
click at [178, 236] on input "875.00" at bounding box center [200, 235] width 90 height 15
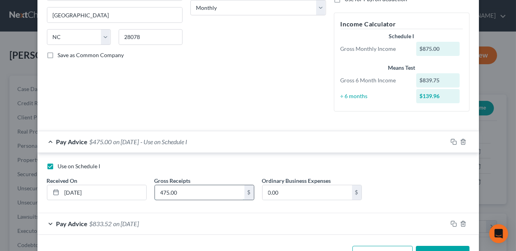
scroll to position [160, 0]
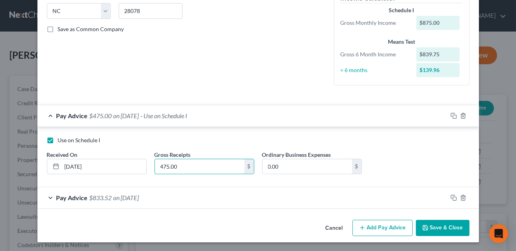
type input "475.00"
click at [442, 228] on button "Save & Close" at bounding box center [443, 228] width 54 height 17
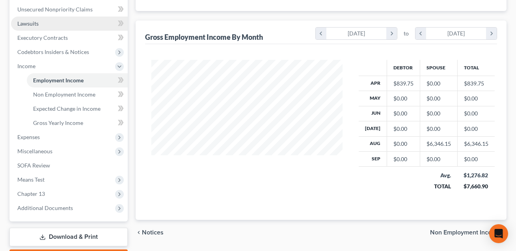
scroll to position [193, 0]
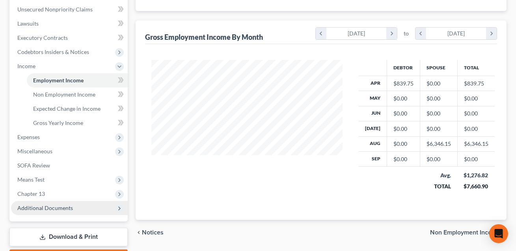
click at [55, 208] on span "Additional Documents" at bounding box center [45, 208] width 56 height 7
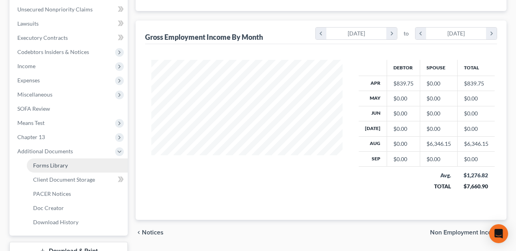
click at [56, 166] on span "Forms Library" at bounding box center [50, 165] width 35 height 7
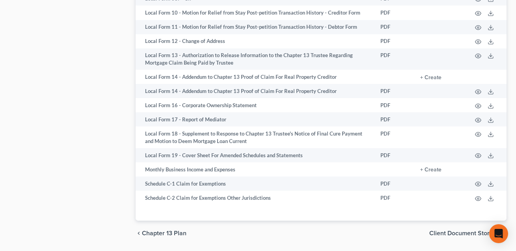
scroll to position [497, 0]
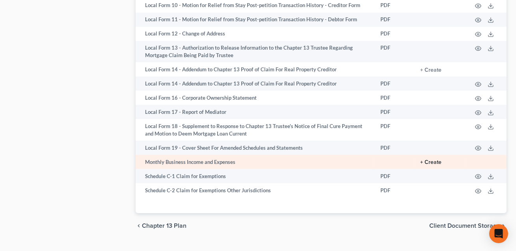
click at [433, 160] on button "+ Create" at bounding box center [430, 163] width 21 height 6
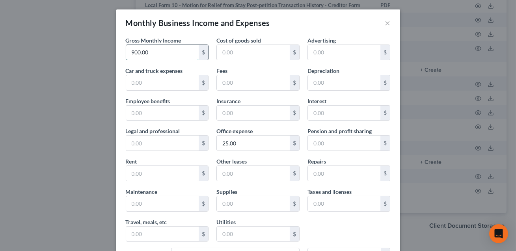
click at [175, 53] on input "900.00" at bounding box center [162, 52] width 73 height 15
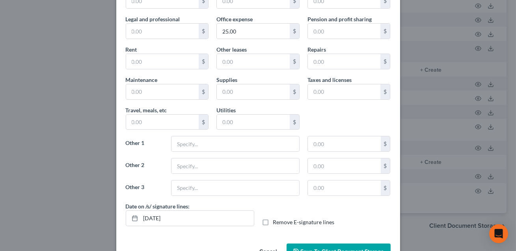
scroll to position [135, 0]
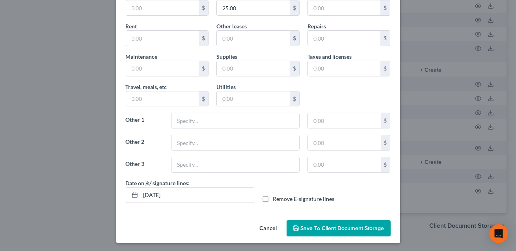
type input "500.00"
click at [273, 198] on label "Remove E-signature lines" at bounding box center [304, 199] width 62 height 8
click at [277, 198] on input "Remove E-signature lines" at bounding box center [279, 197] width 5 height 5
checkbox input "true"
drag, startPoint x: 176, startPoint y: 193, endPoint x: 140, endPoint y: 193, distance: 35.5
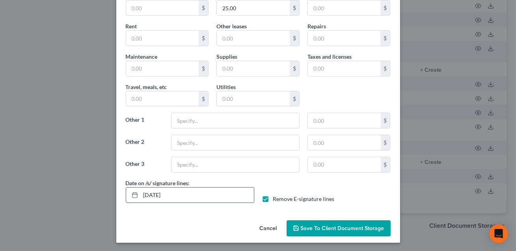
click at [141, 193] on input "[DATE]" at bounding box center [197, 195] width 113 height 15
click at [328, 227] on span "Save to Client Document Storage" at bounding box center [343, 228] width 84 height 7
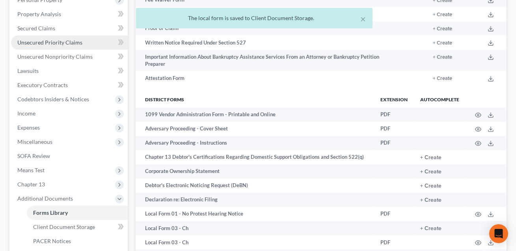
scroll to position [208, 0]
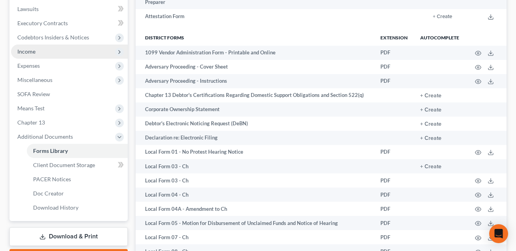
click at [28, 52] on span "Income" at bounding box center [26, 51] width 18 height 7
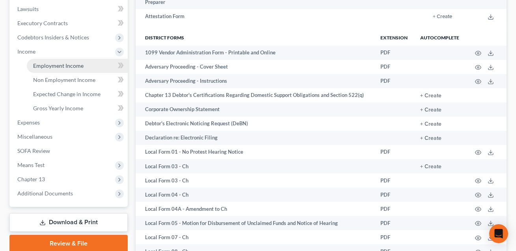
click at [33, 65] on span "Employment Income" at bounding box center [58, 65] width 50 height 7
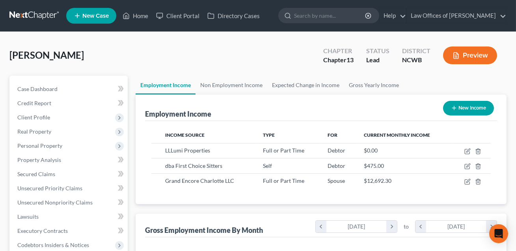
scroll to position [141, 207]
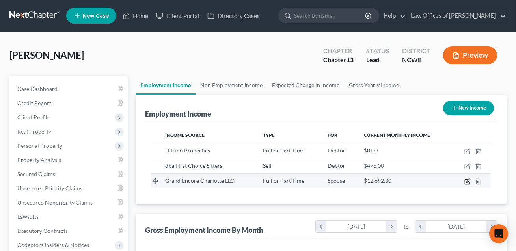
click at [468, 181] on icon "button" at bounding box center [468, 182] width 6 height 6
select select "0"
select select "28"
select select "1"
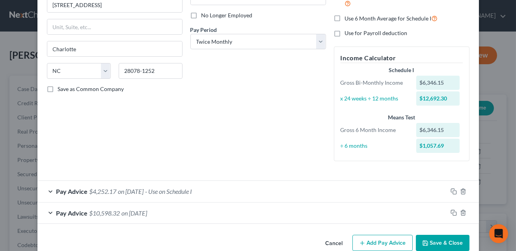
scroll to position [115, 0]
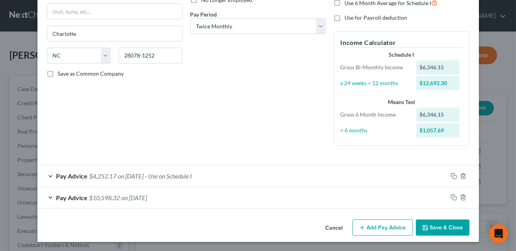
click at [238, 200] on div "Pay Advice $10,598.32 on [DATE]" at bounding box center [242, 197] width 410 height 21
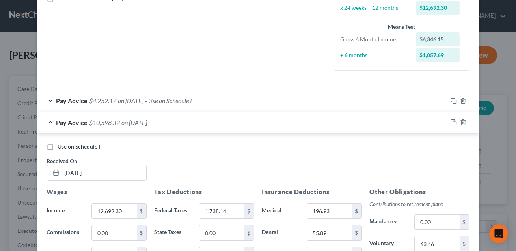
scroll to position [222, 0]
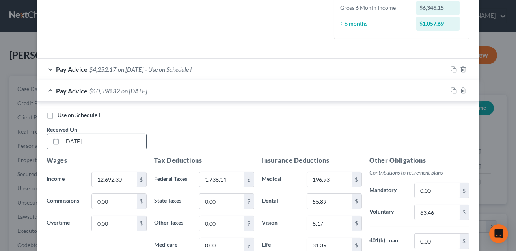
click at [70, 139] on input "[DATE]" at bounding box center [104, 141] width 84 height 15
type input "[DATE]"
click at [124, 178] on input "12,692.30" at bounding box center [114, 179] width 45 height 15
type input "13,633.33"
click at [232, 202] on input "0.00" at bounding box center [222, 201] width 45 height 15
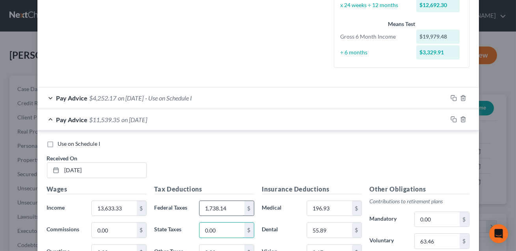
scroll to position [193, 0]
click at [234, 207] on input "1,738.14" at bounding box center [222, 209] width 45 height 15
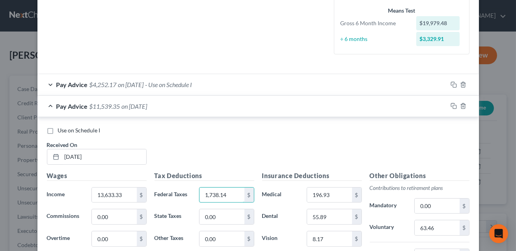
scroll to position [226, 0]
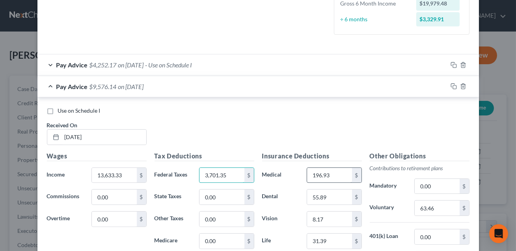
type input "3,701.35"
click at [330, 174] on input "196.93" at bounding box center [329, 175] width 45 height 15
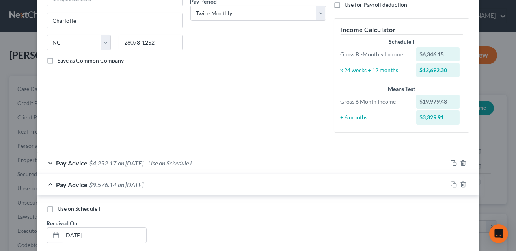
scroll to position [107, 0]
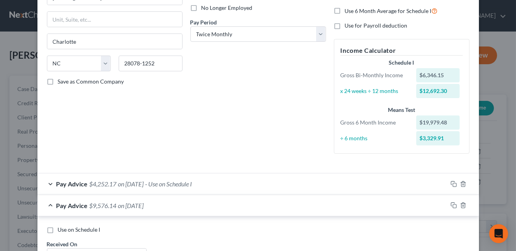
click at [192, 184] on span "- Use on Schedule I" at bounding box center [169, 183] width 47 height 7
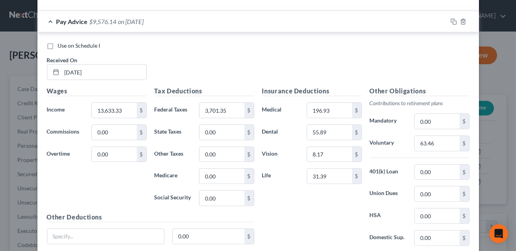
scroll to position [530, 0]
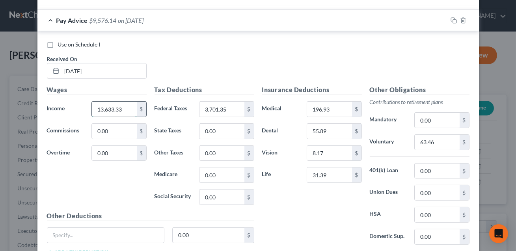
click at [126, 110] on input "13,633.33" at bounding box center [114, 109] width 45 height 15
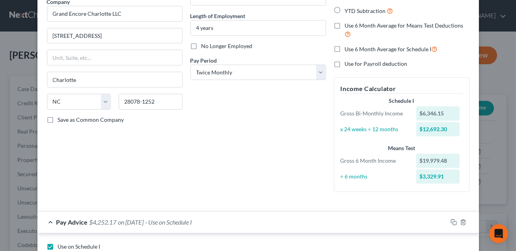
scroll to position [56, 0]
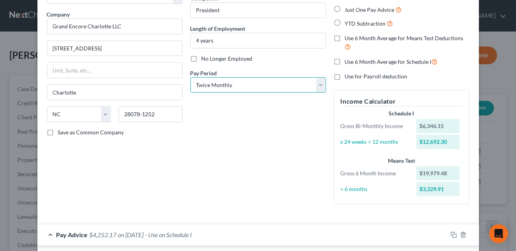
click at [236, 80] on select "Select Monthly Twice Monthly Every Other Week Weekly" at bounding box center [259, 85] width 136 height 16
select select "0"
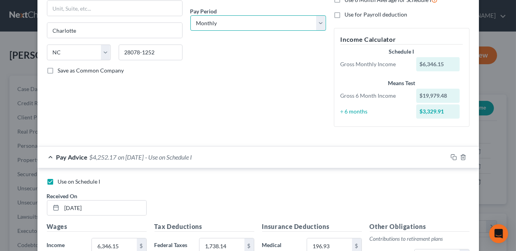
scroll to position [125, 0]
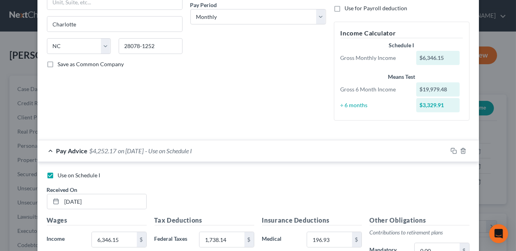
click at [241, 152] on div "Pay Advice $4,252.17 on [DATE] - Use on Schedule I" at bounding box center [242, 150] width 410 height 21
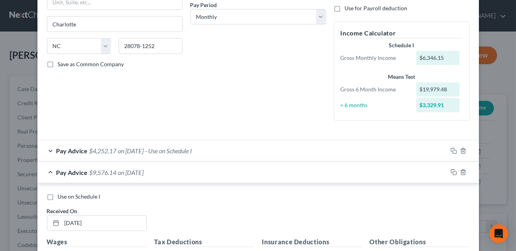
click at [131, 172] on span "on [DATE]" at bounding box center [131, 172] width 26 height 7
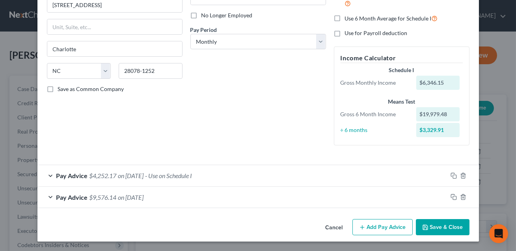
scroll to position [99, 0]
click at [179, 173] on span "- Use on Schedule I" at bounding box center [169, 175] width 47 height 7
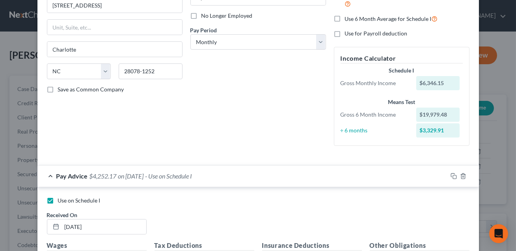
scroll to position [125, 0]
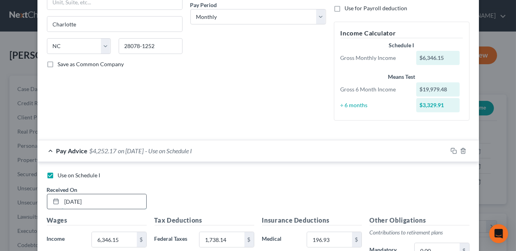
drag, startPoint x: 97, startPoint y: 202, endPoint x: 64, endPoint y: 202, distance: 33.5
click at [64, 202] on input "[DATE]" at bounding box center [104, 201] width 84 height 15
type input "[DATE]"
click at [128, 238] on input "6,346.15" at bounding box center [114, 239] width 45 height 15
click at [246, 237] on div "$" at bounding box center [249, 239] width 9 height 15
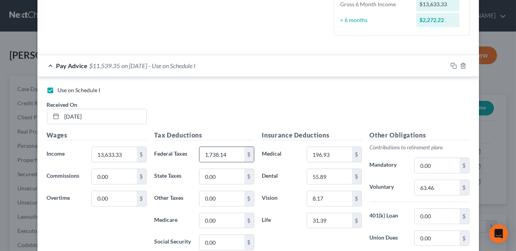
scroll to position [214, 0]
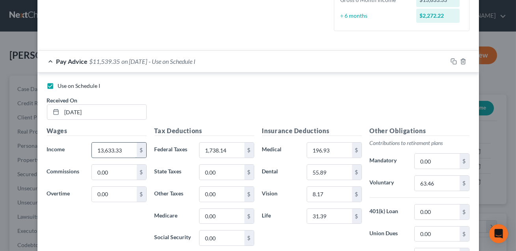
click at [125, 152] on input "13,633.33" at bounding box center [114, 150] width 45 height 15
type input "12,692.30"
click at [219, 148] on input "1,738.14" at bounding box center [222, 150] width 45 height 15
type input "2,830.62"
click at [333, 149] on input "196.93" at bounding box center [329, 150] width 45 height 15
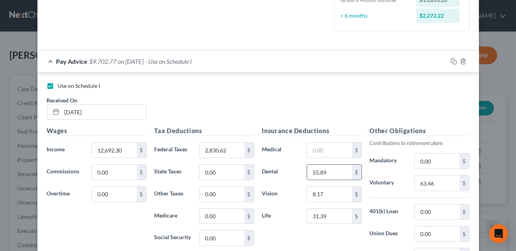
click at [332, 168] on input "55.89" at bounding box center [329, 172] width 45 height 15
click at [327, 196] on input "8.17" at bounding box center [329, 194] width 45 height 15
click at [331, 216] on input "31.39" at bounding box center [329, 216] width 45 height 15
click at [318, 152] on input "text" at bounding box center [329, 150] width 45 height 15
type input "584.76"
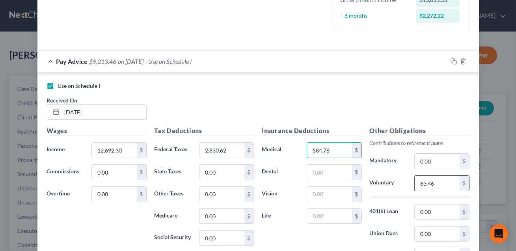
click at [437, 183] on input "63.46" at bounding box center [437, 183] width 45 height 15
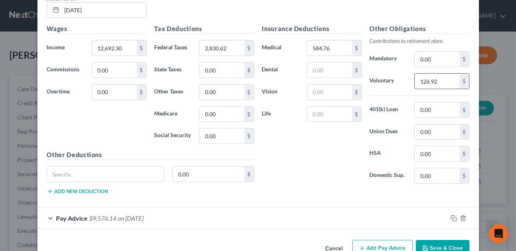
scroll to position [336, 0]
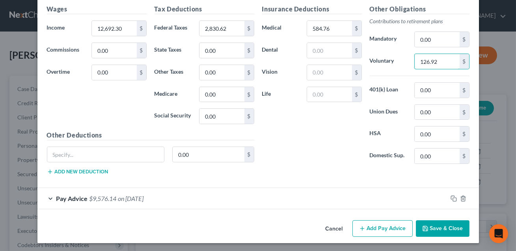
type input "126.92"
click at [310, 188] on div "Pay Advice $9,576.14 on [DATE]" at bounding box center [242, 198] width 410 height 21
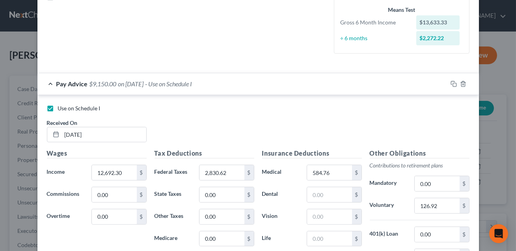
scroll to position [217, 0]
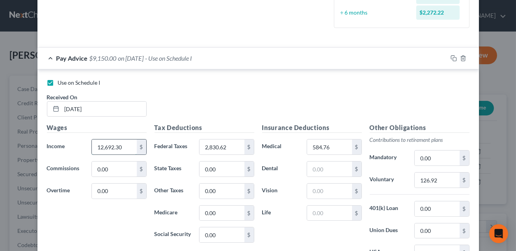
click at [129, 150] on input "12,692.30" at bounding box center [114, 147] width 45 height 15
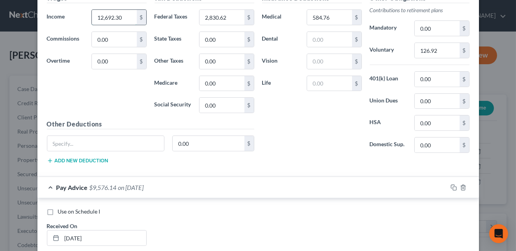
scroll to position [417, 0]
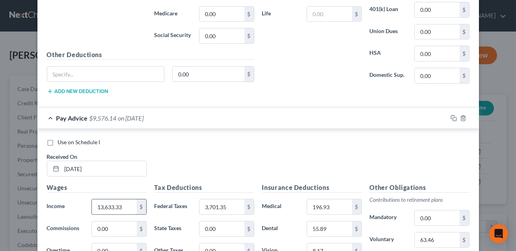
click at [122, 207] on input "13,633.33" at bounding box center [114, 207] width 45 height 15
type input "81,799.99"
click at [237, 206] on input "3,701.35" at bounding box center [222, 207] width 45 height 15
type input "3,701.35"
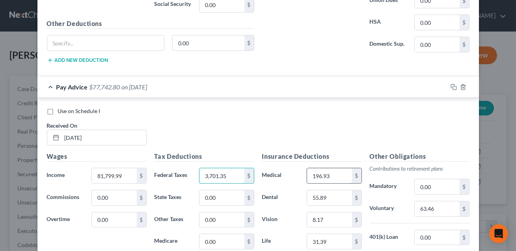
scroll to position [449, 0]
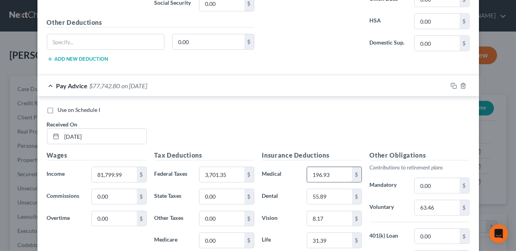
click at [329, 173] on input "196.93" at bounding box center [329, 174] width 45 height 15
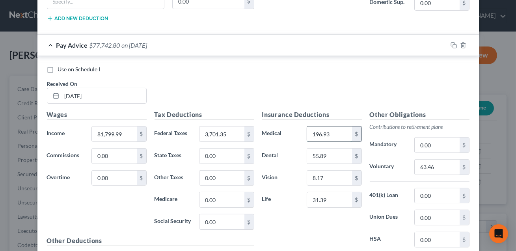
scroll to position [500, 0]
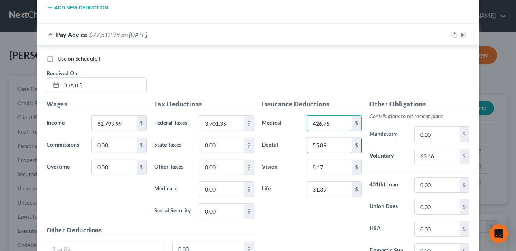
type input "426.75"
click at [334, 146] on input "55.89" at bounding box center [329, 145] width 45 height 15
type input "121.11"
click at [333, 164] on input "8.17" at bounding box center [329, 167] width 45 height 15
type input "17.70"
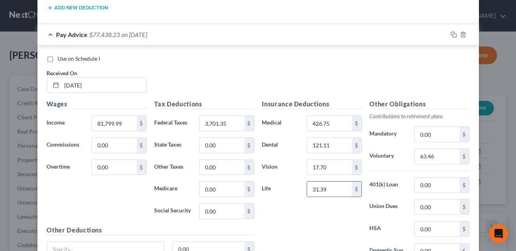
click at [333, 185] on input "31.39" at bounding box center [329, 189] width 45 height 15
type input "68.02"
click at [437, 157] on input "63.46" at bounding box center [437, 156] width 45 height 15
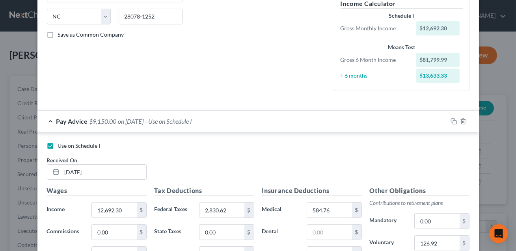
scroll to position [154, 0]
type input "126.92"
